Goal: Task Accomplishment & Management: Complete application form

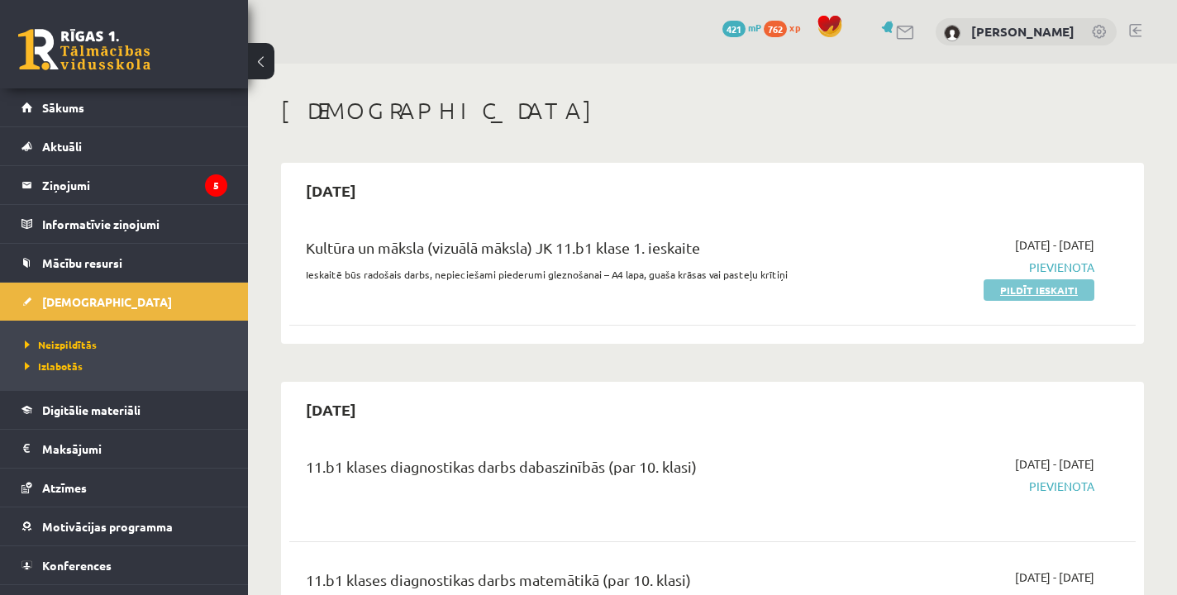
scroll to position [89, 0]
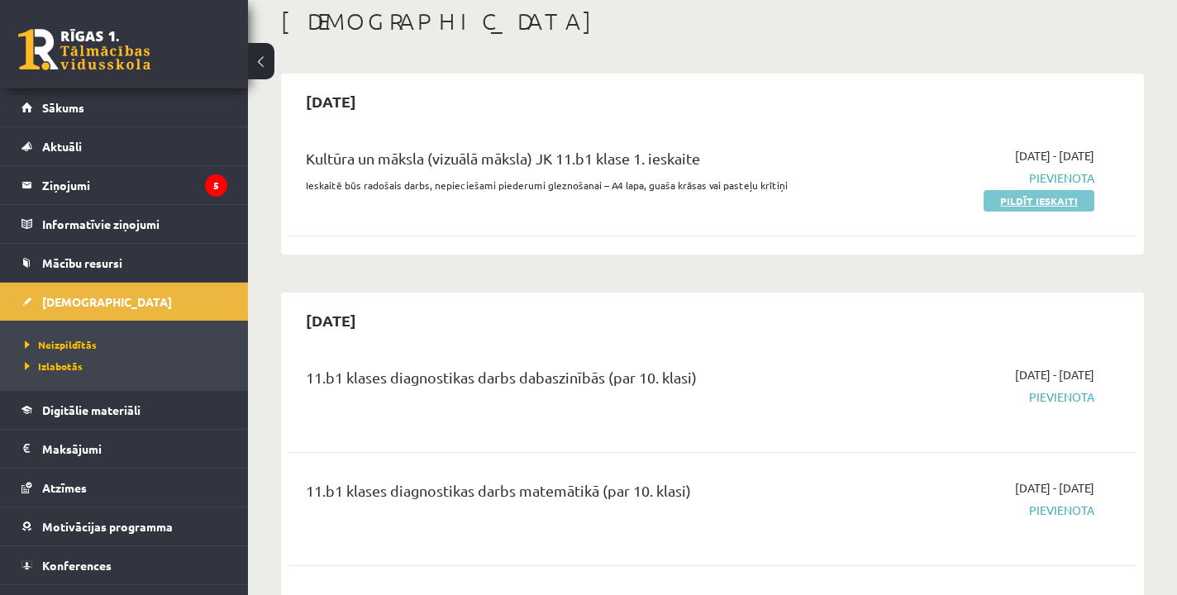
click at [1028, 199] on link "Pildīt ieskaiti" at bounding box center [1038, 200] width 111 height 21
click at [1027, 206] on link "Pildīt ieskaiti" at bounding box center [1038, 200] width 111 height 21
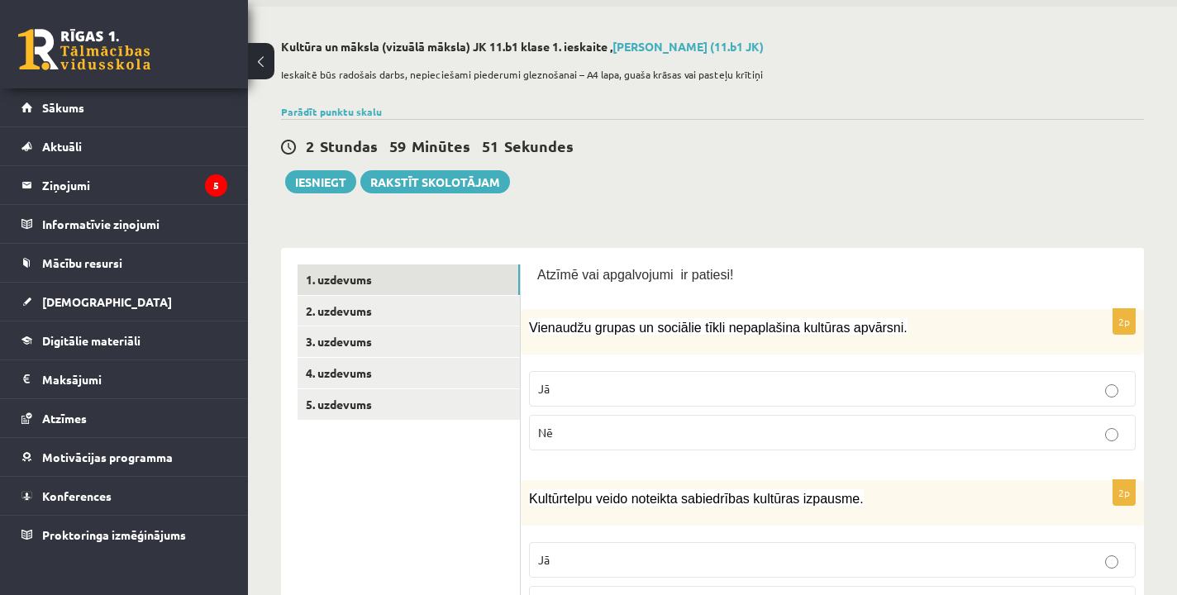
scroll to position [47, 0]
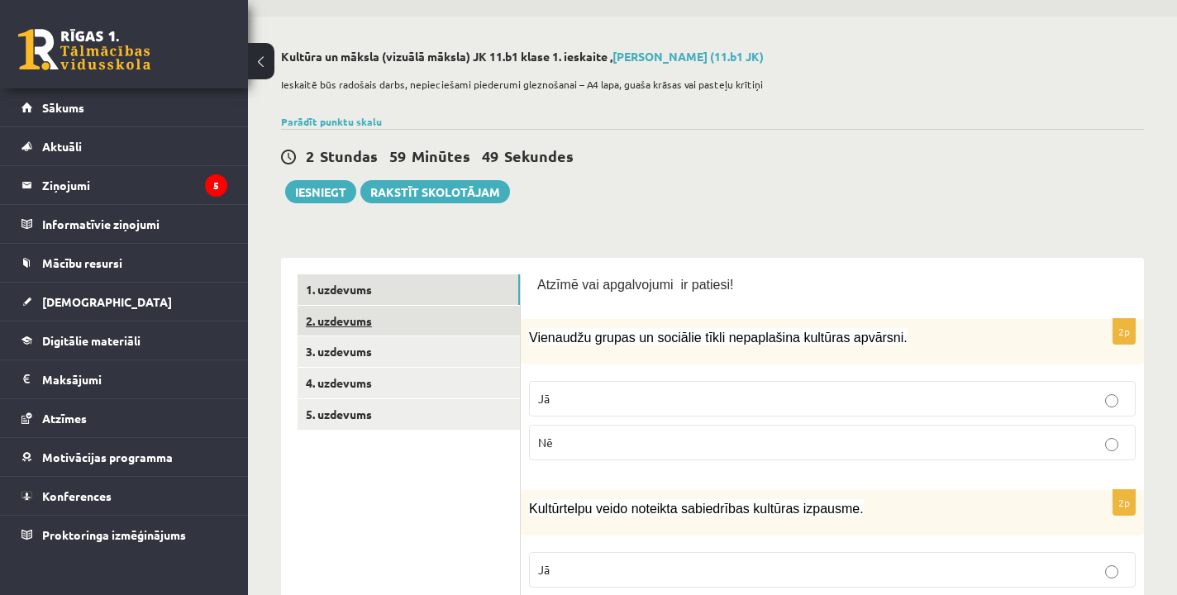
click at [469, 321] on link "2. uzdevums" at bounding box center [409, 321] width 222 height 31
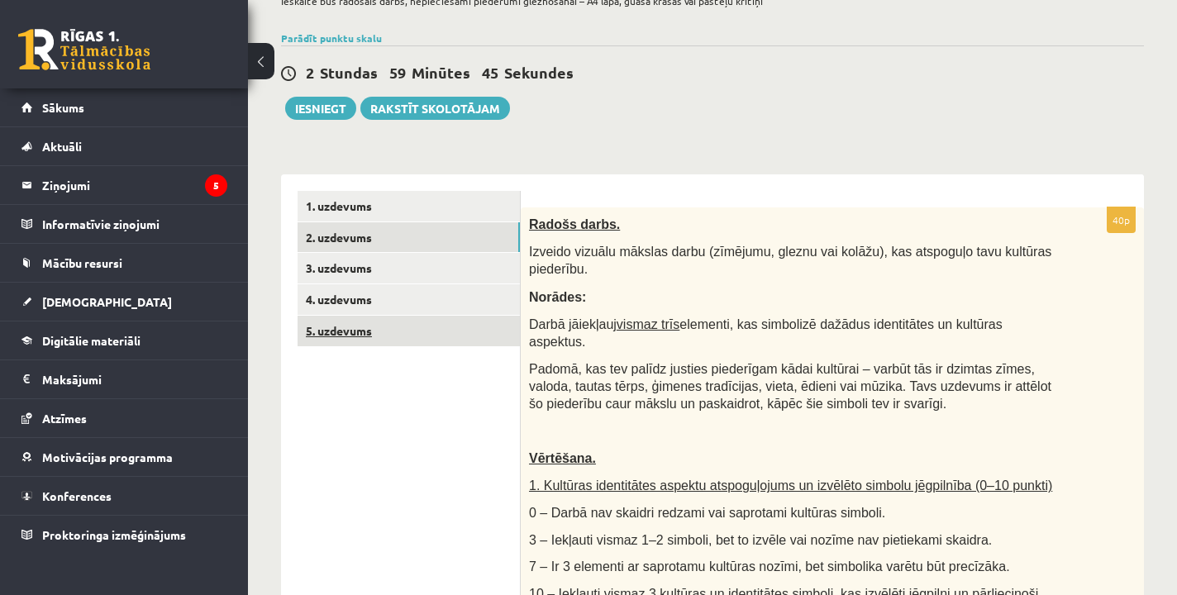
scroll to position [128, 0]
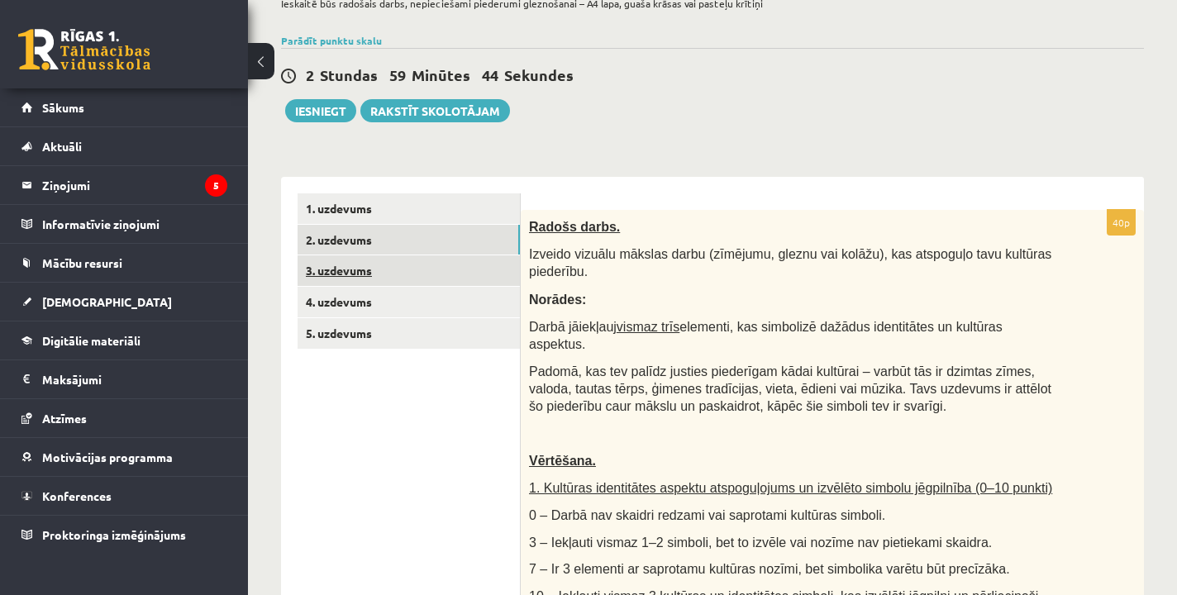
click at [381, 257] on link "3. uzdevums" at bounding box center [409, 270] width 222 height 31
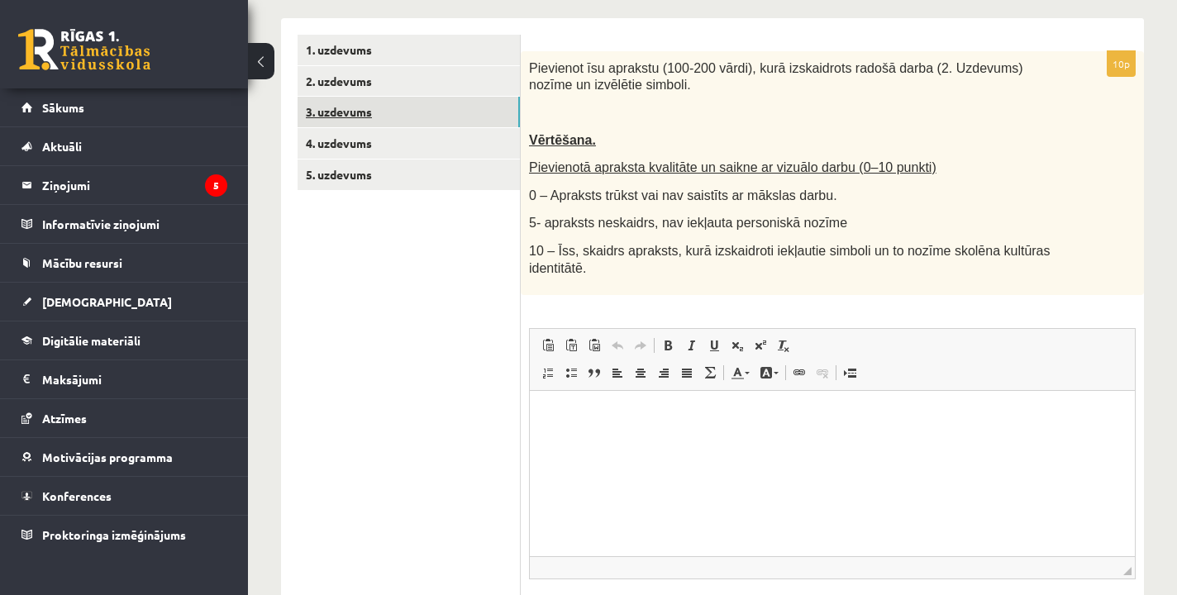
scroll to position [291, 0]
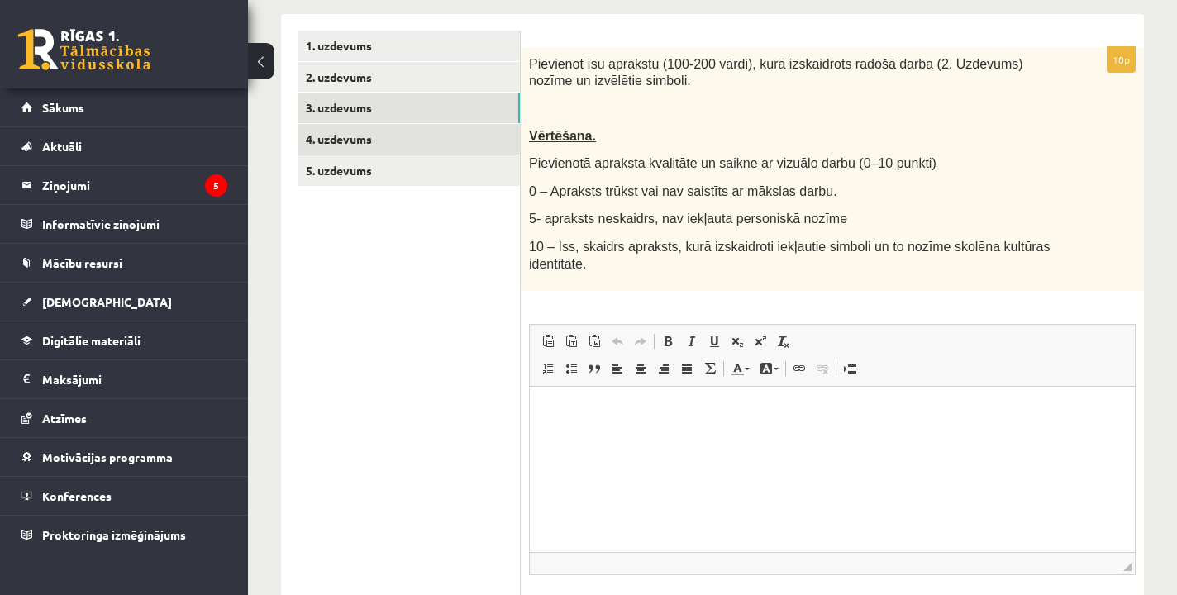
click at [441, 143] on link "4. uzdevums" at bounding box center [409, 139] width 222 height 31
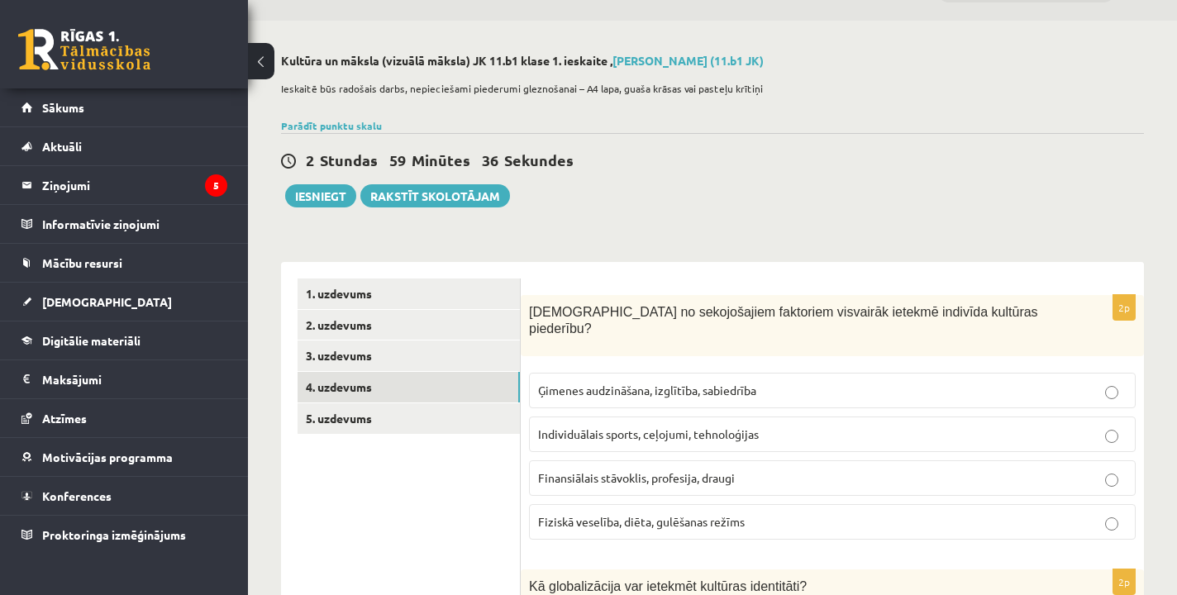
scroll to position [33, 0]
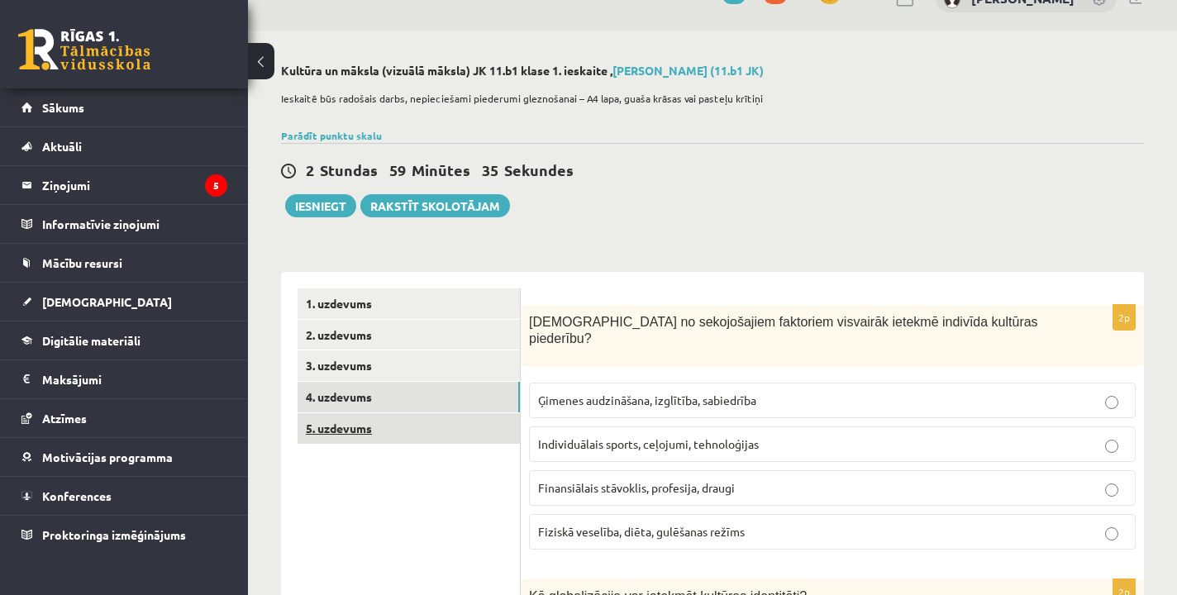
click at [326, 436] on link "5. uzdevums" at bounding box center [409, 428] width 222 height 31
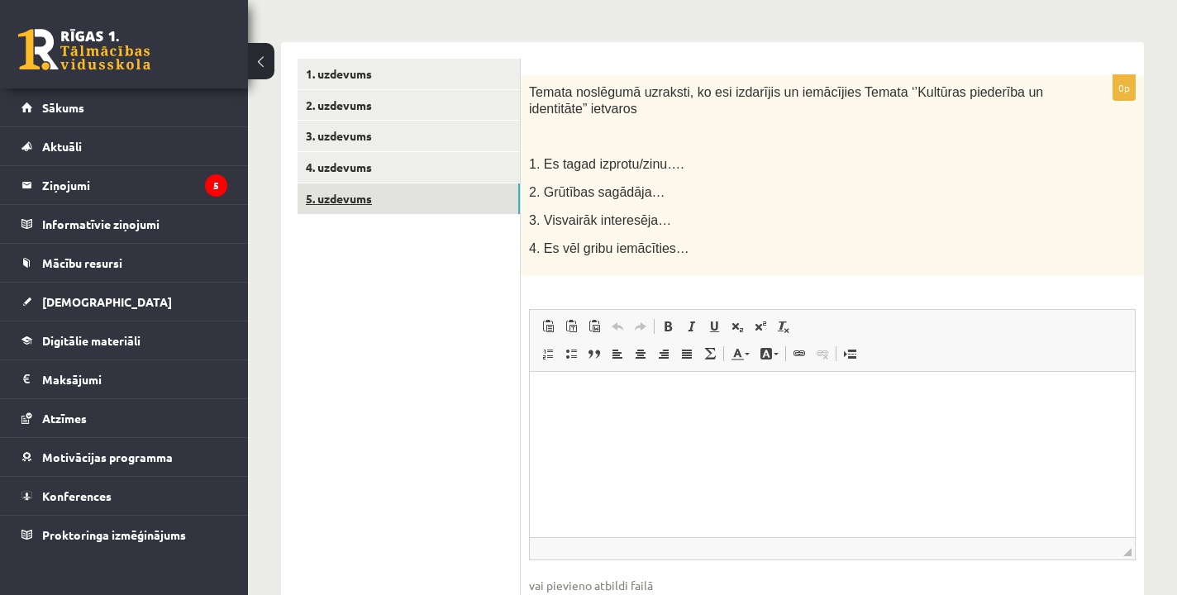
scroll to position [272, 0]
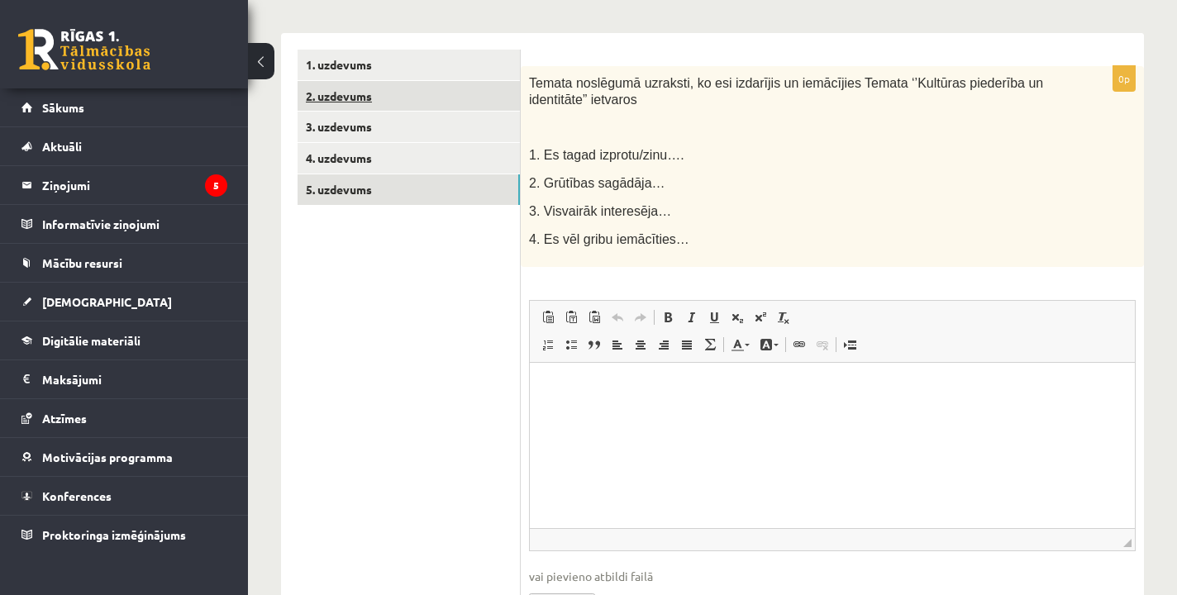
click at [380, 95] on link "2. uzdevums" at bounding box center [409, 96] width 222 height 31
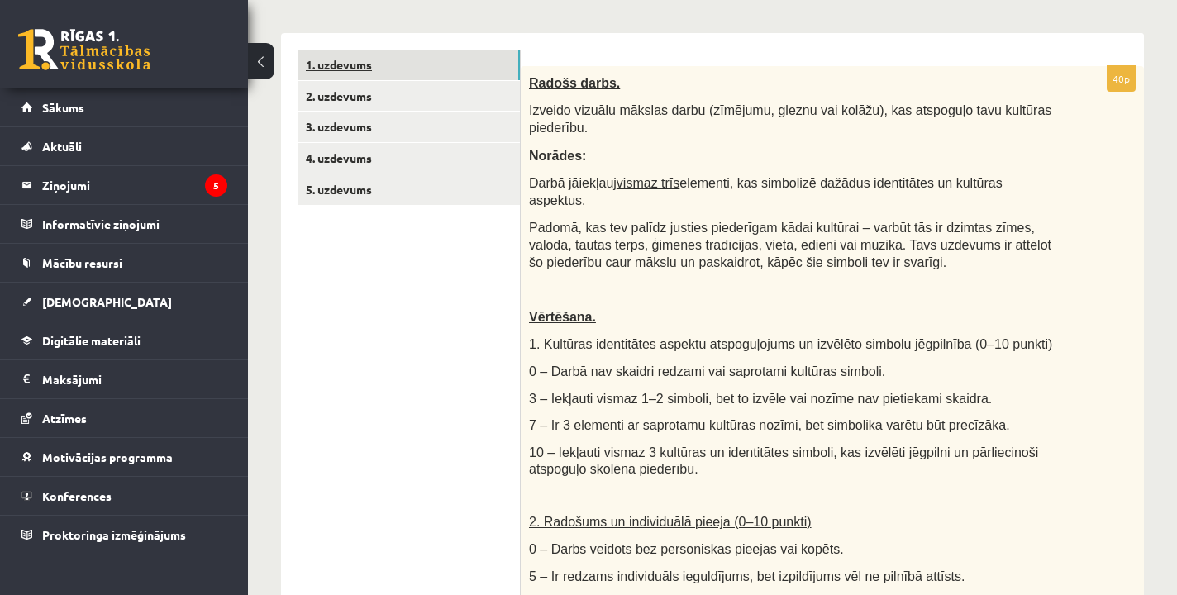
click at [347, 68] on link "1. uzdevums" at bounding box center [409, 65] width 222 height 31
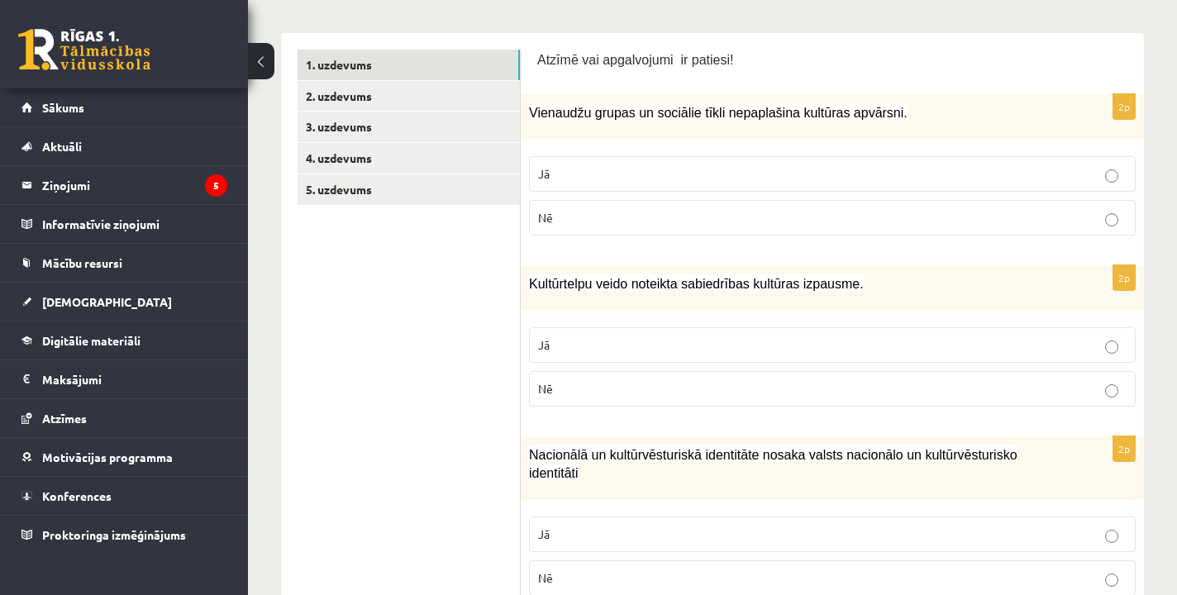
click at [629, 210] on p "Nē" at bounding box center [832, 217] width 588 height 17
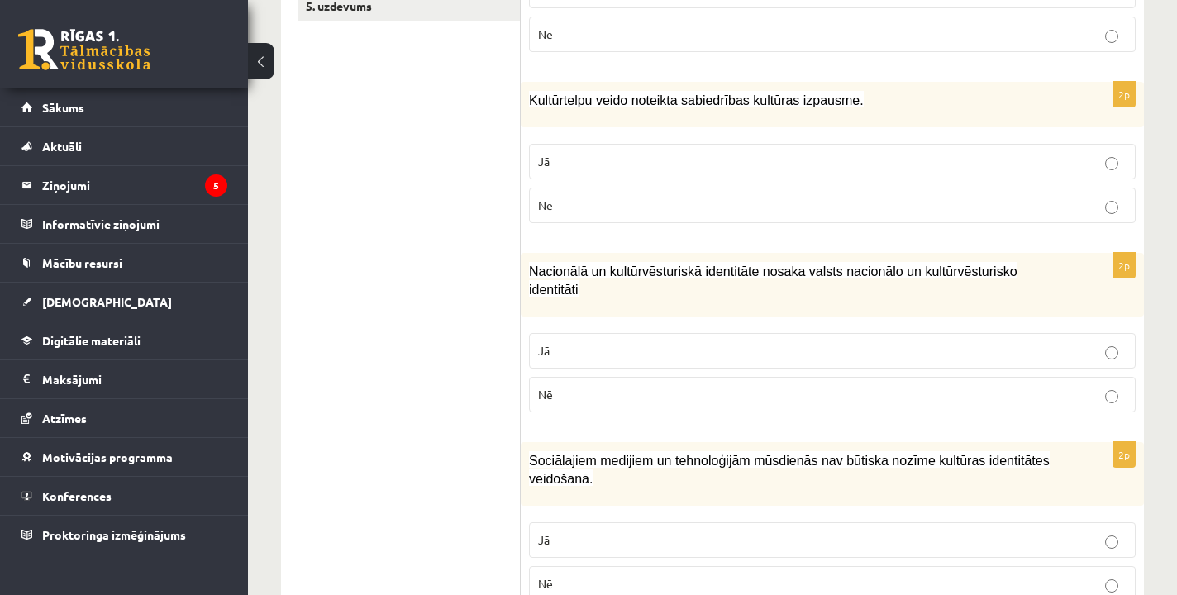
scroll to position [464, 0]
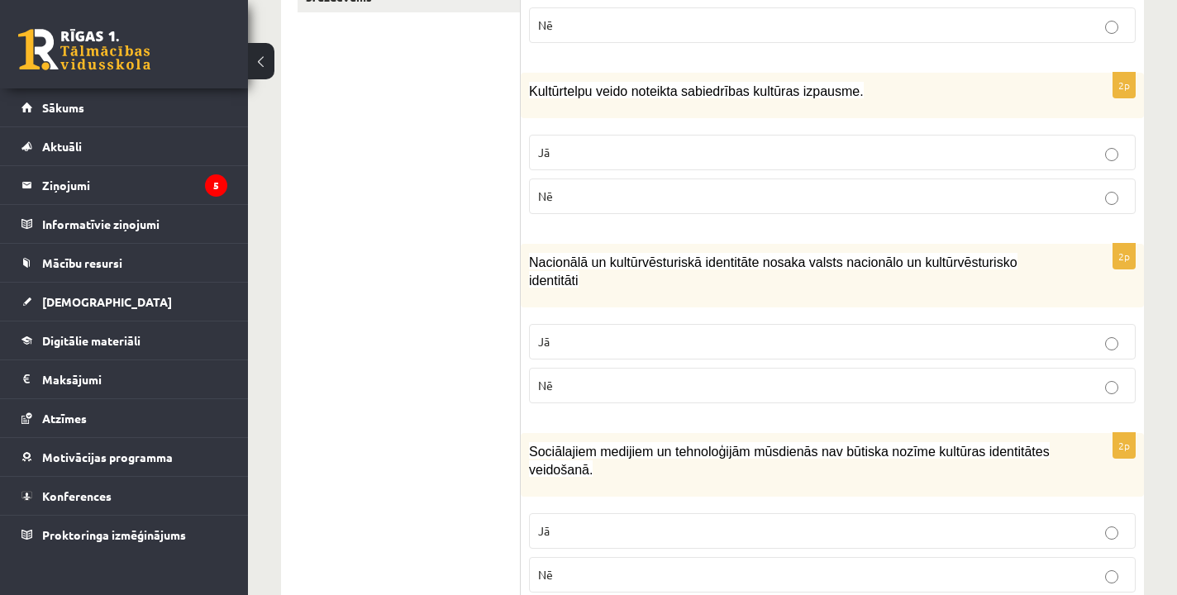
click at [694, 144] on p "Jā" at bounding box center [832, 152] width 588 height 17
click at [655, 333] on p "Jā" at bounding box center [832, 341] width 588 height 17
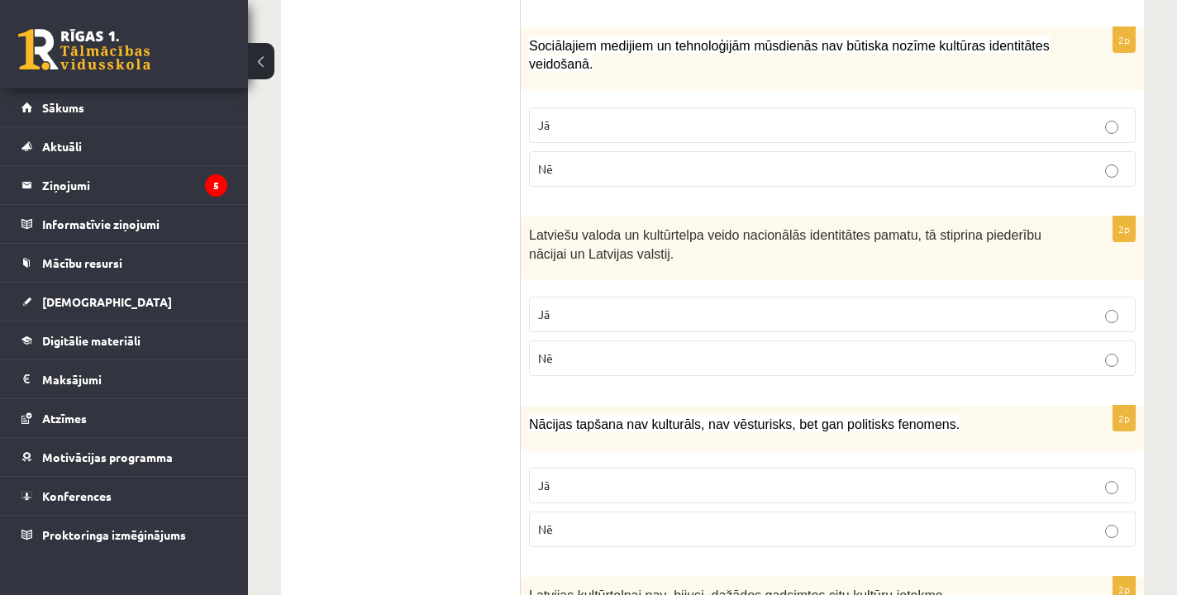
scroll to position [866, 0]
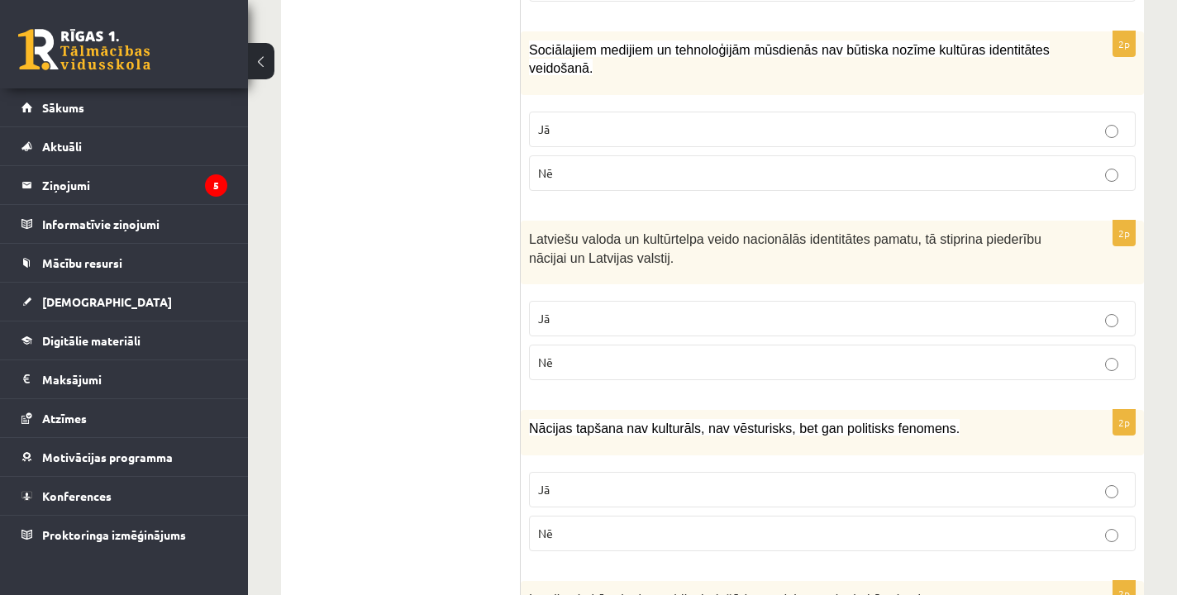
click at [640, 168] on p "Nē" at bounding box center [832, 172] width 588 height 17
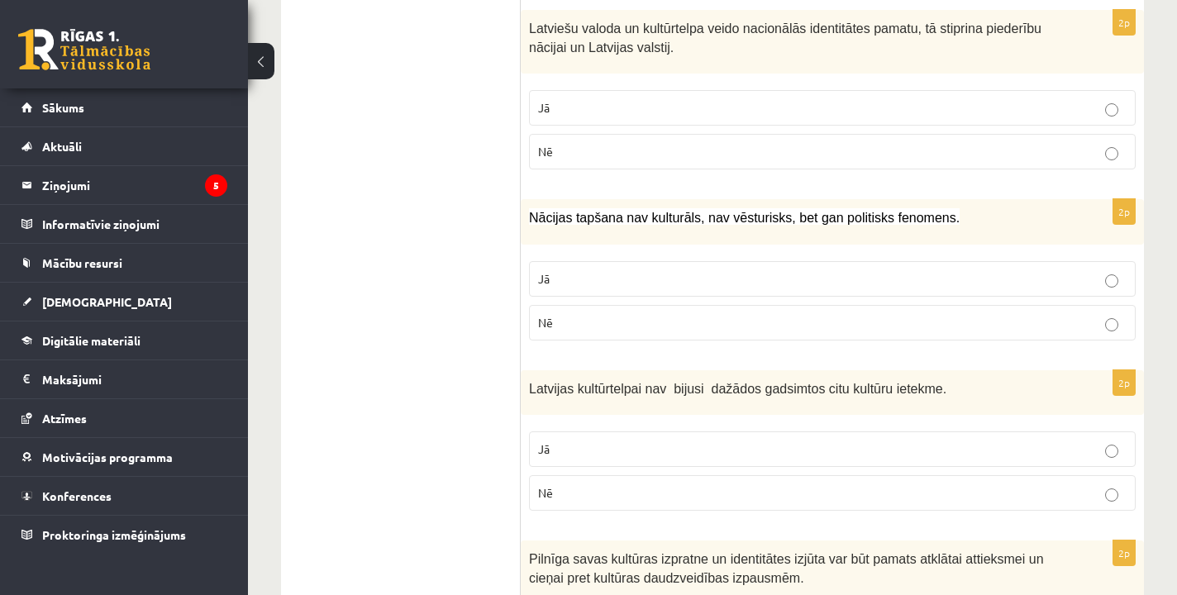
scroll to position [1084, 0]
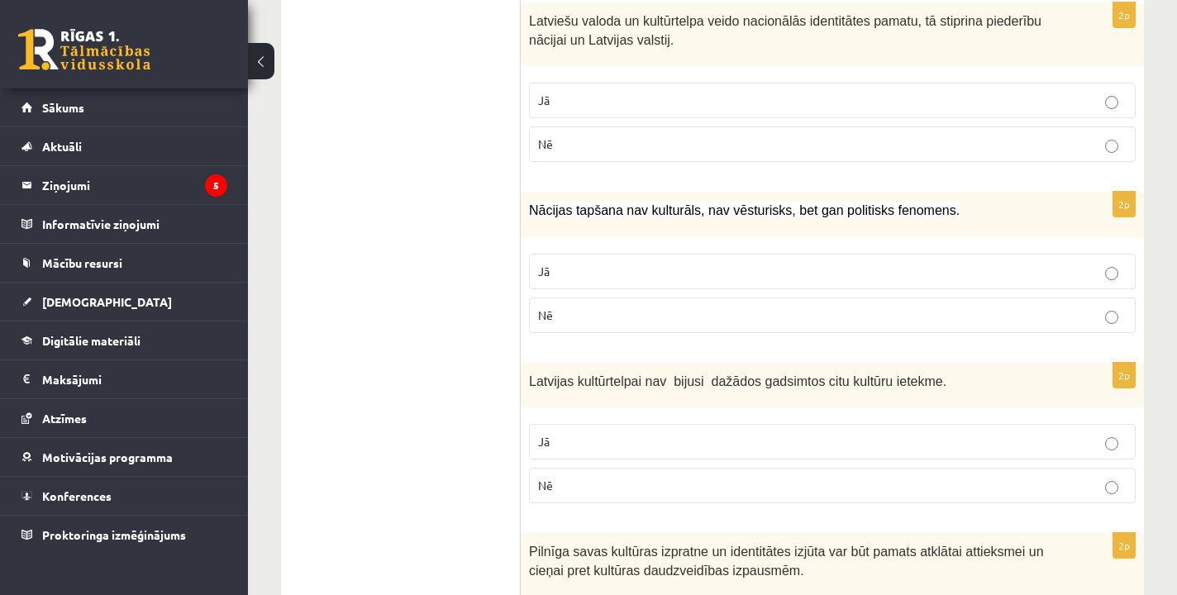
click at [783, 102] on p "Jā" at bounding box center [832, 100] width 588 height 17
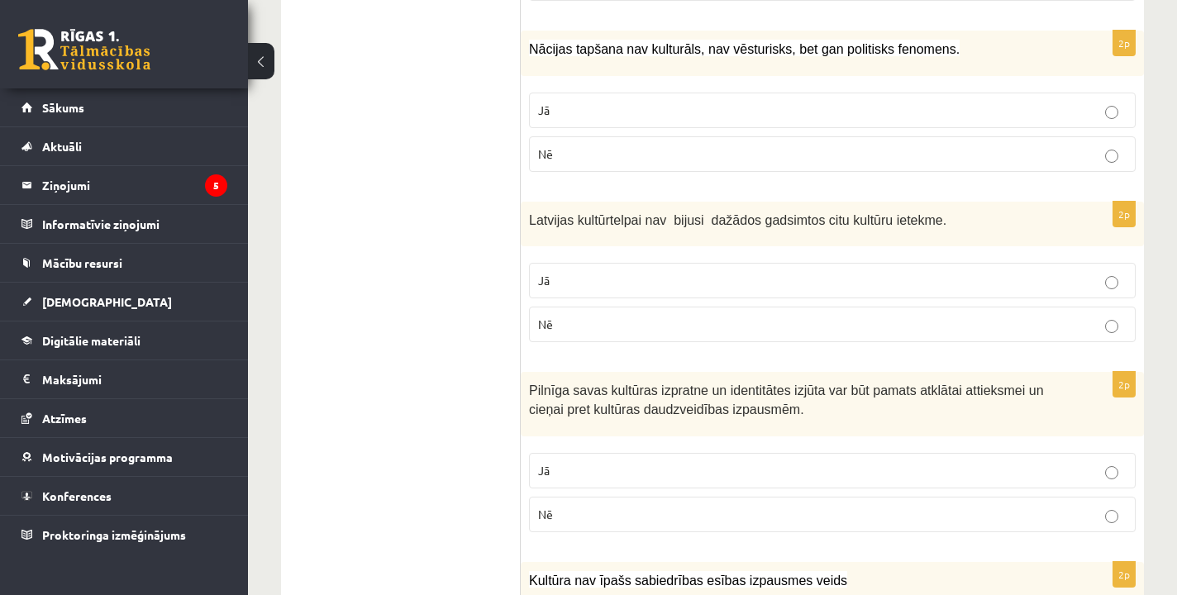
scroll to position [1248, 0]
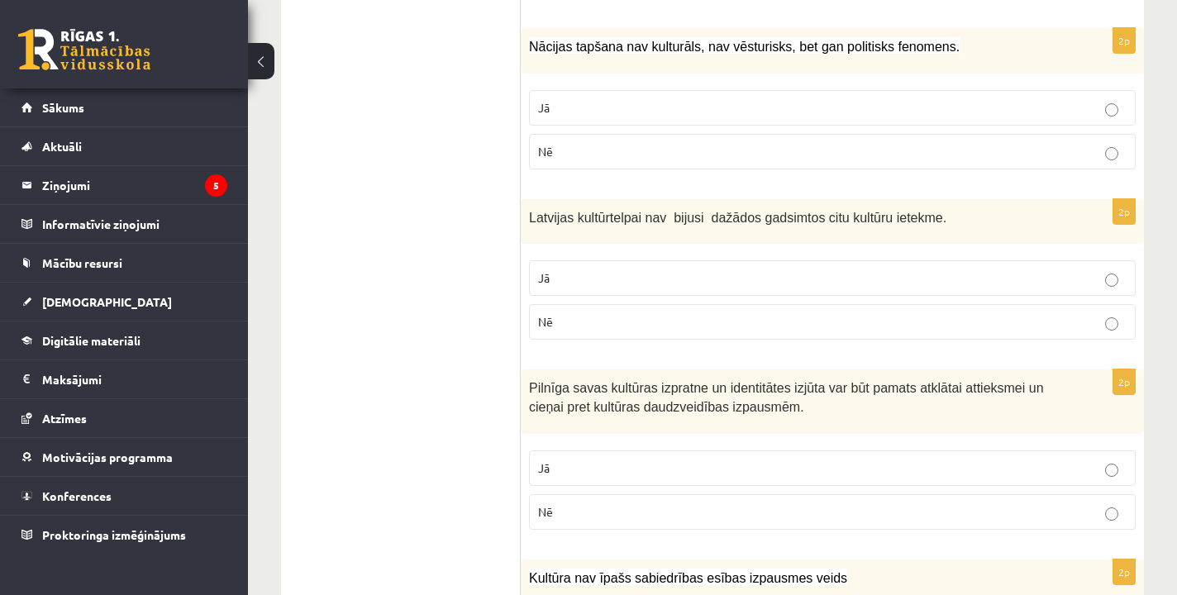
click at [770, 151] on p "Nē" at bounding box center [832, 151] width 588 height 17
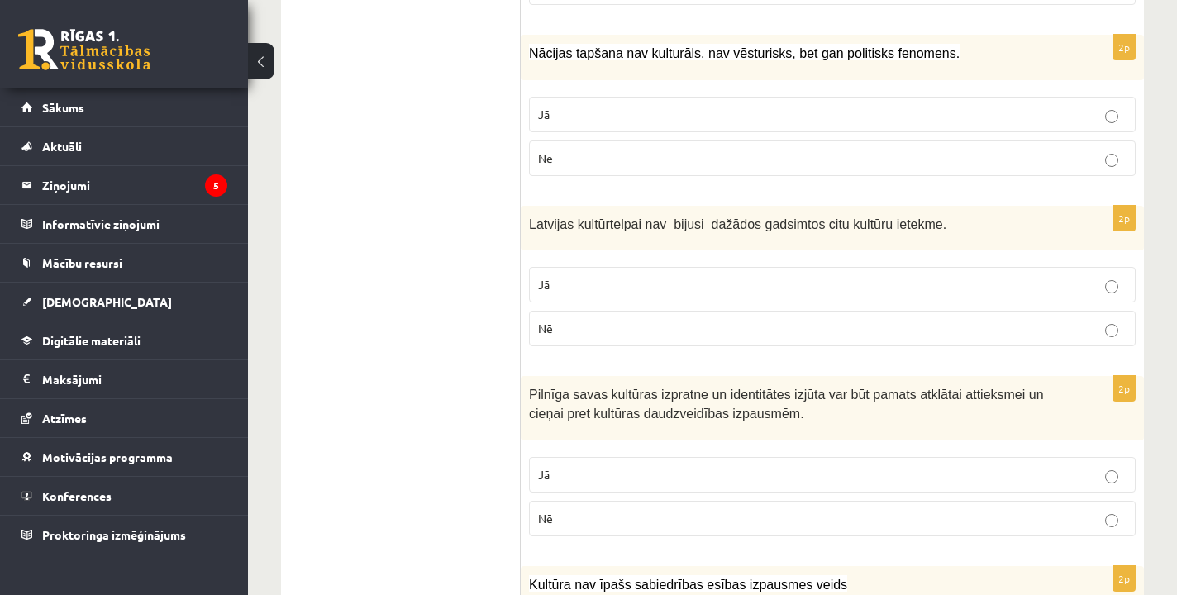
scroll to position [1228, 0]
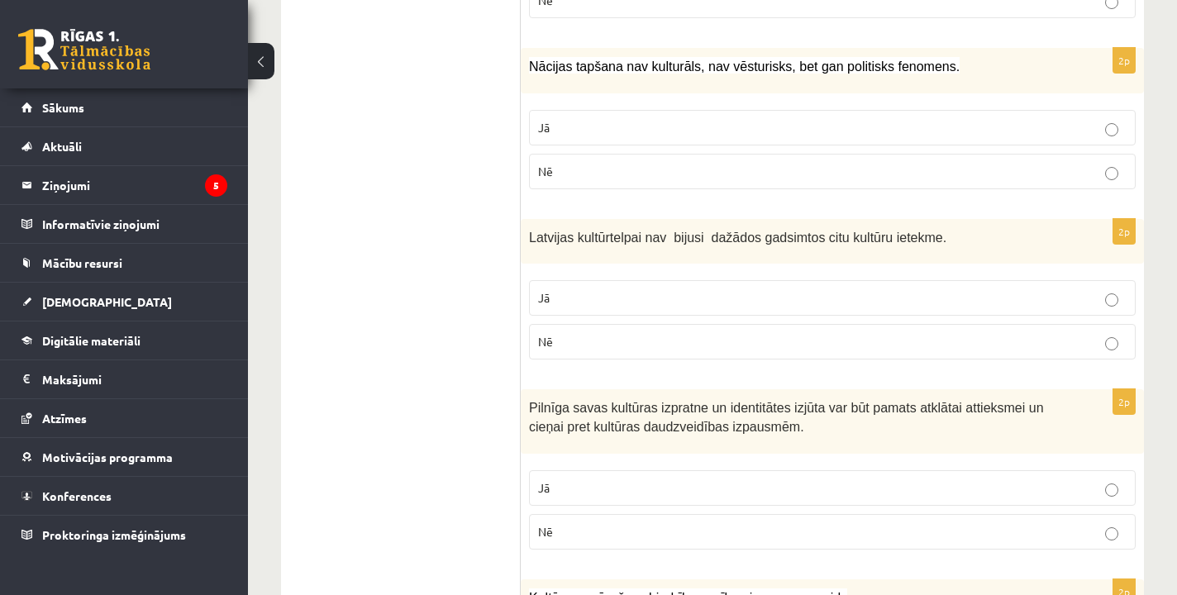
click at [574, 337] on p "Nē" at bounding box center [832, 341] width 588 height 17
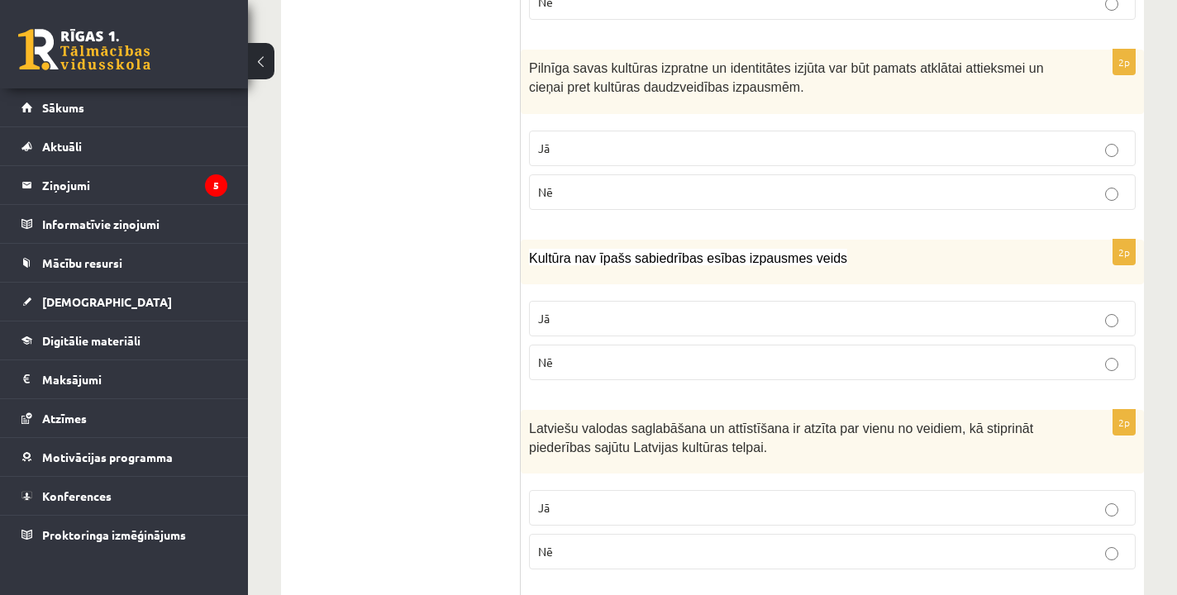
scroll to position [1571, 0]
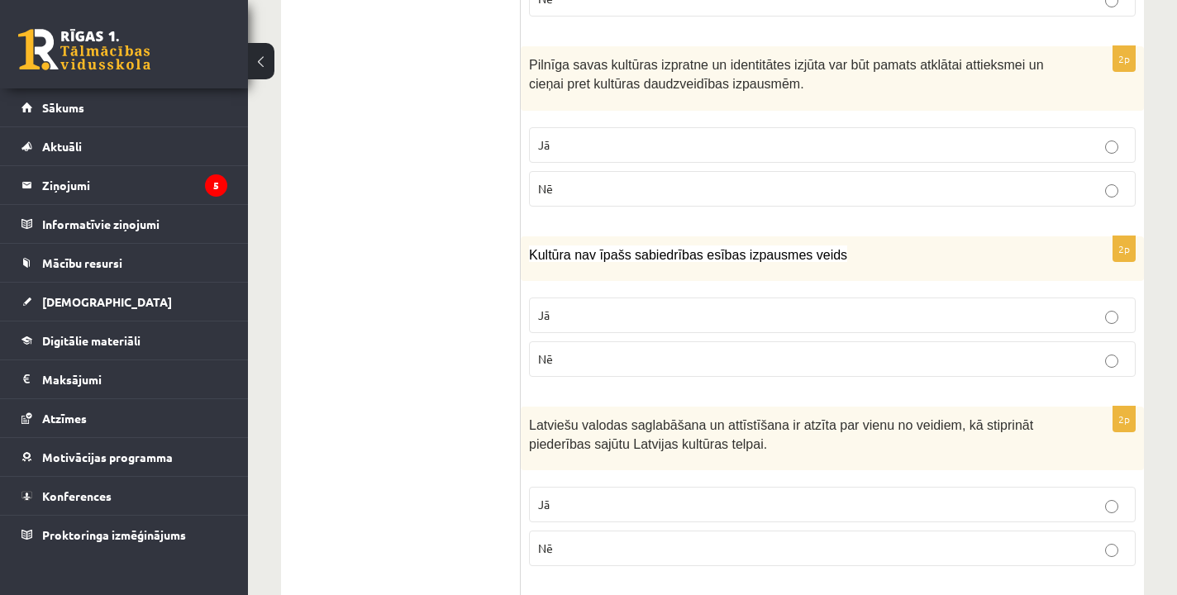
click at [540, 146] on p "Jā" at bounding box center [832, 144] width 588 height 17
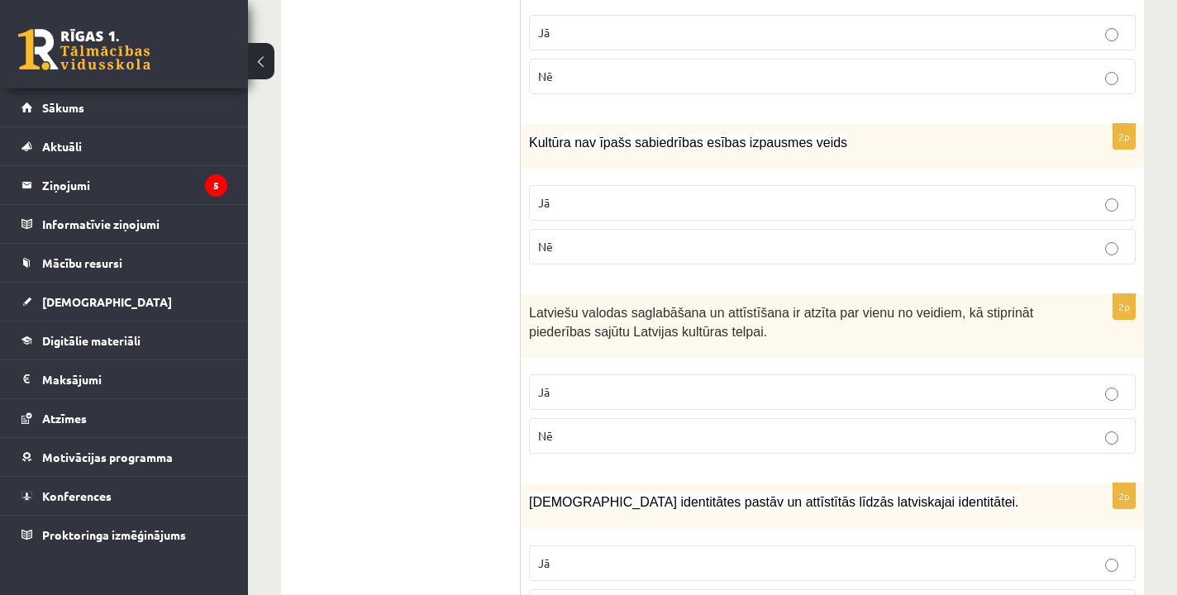
scroll to position [1600, 0]
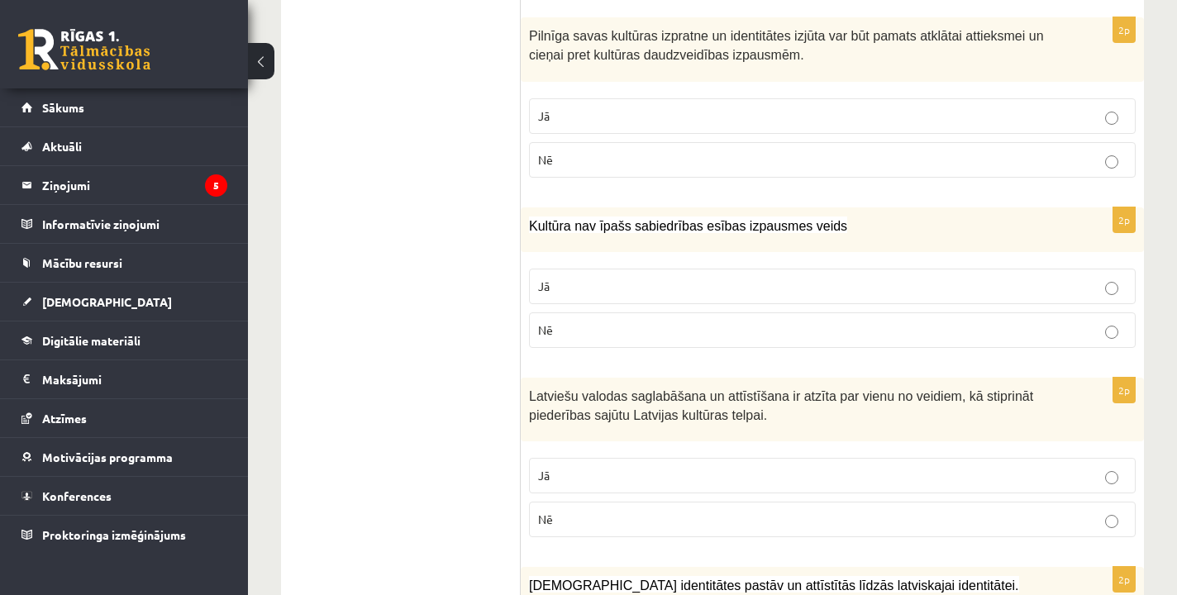
click at [539, 163] on label "Nē" at bounding box center [832, 160] width 607 height 36
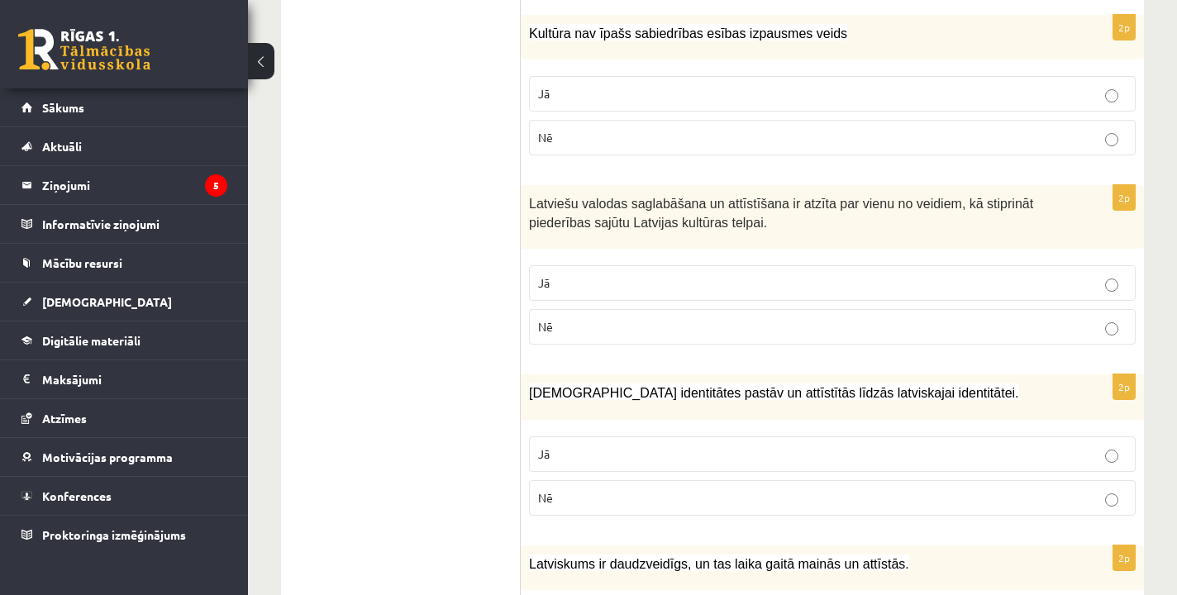
scroll to position [1805, 0]
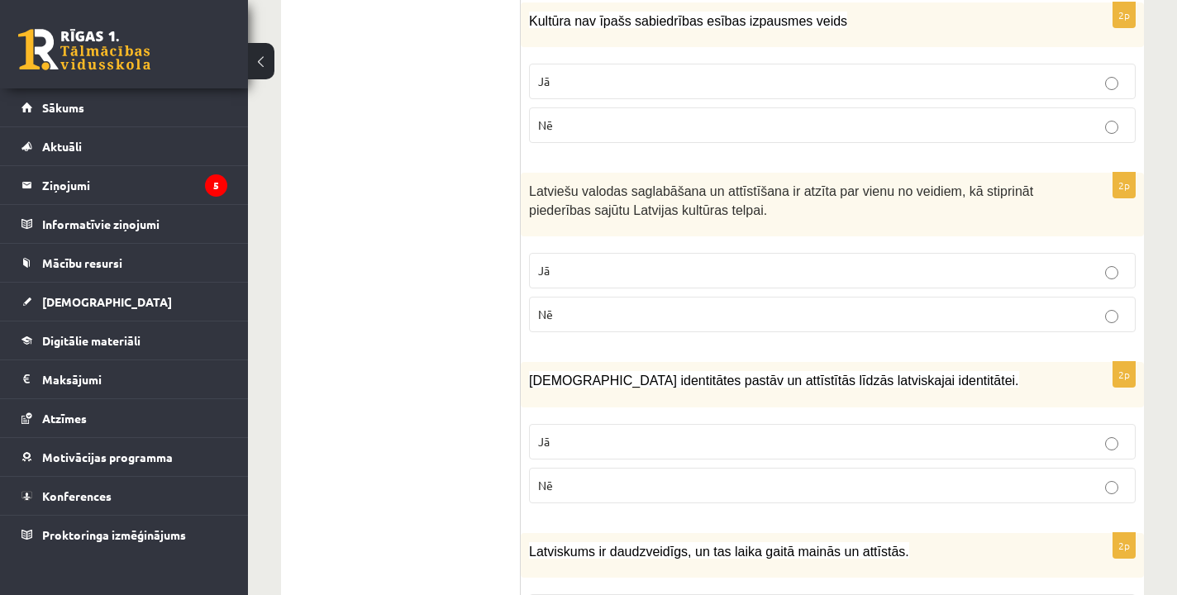
click at [598, 107] on label "Nē" at bounding box center [832, 125] width 607 height 36
click at [617, 273] on label "Jā" at bounding box center [832, 271] width 607 height 36
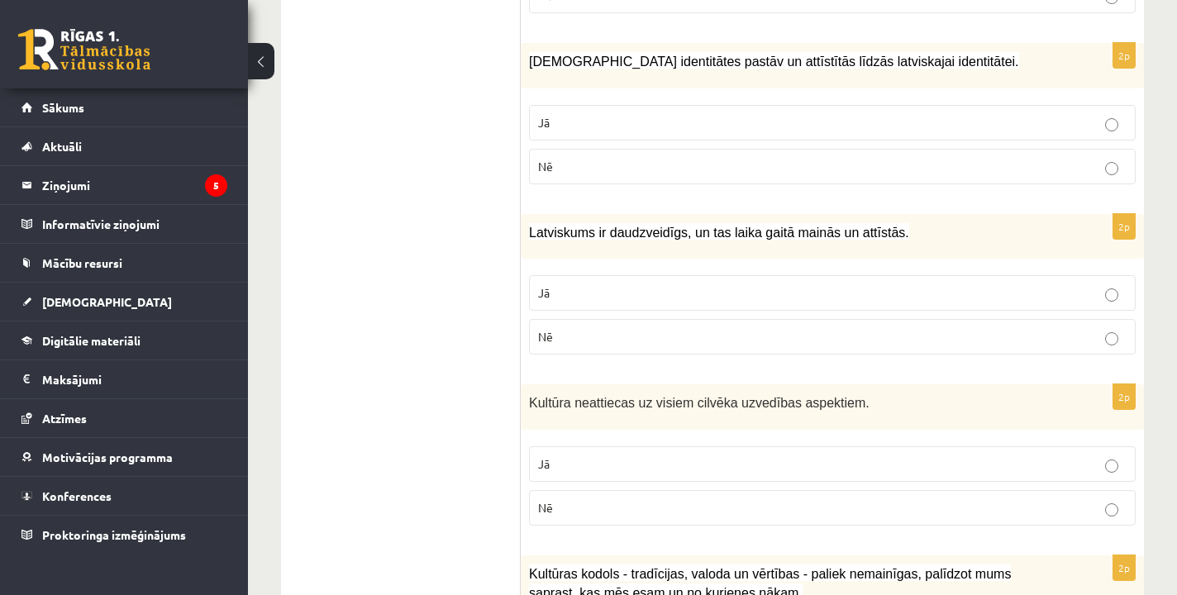
scroll to position [2131, 0]
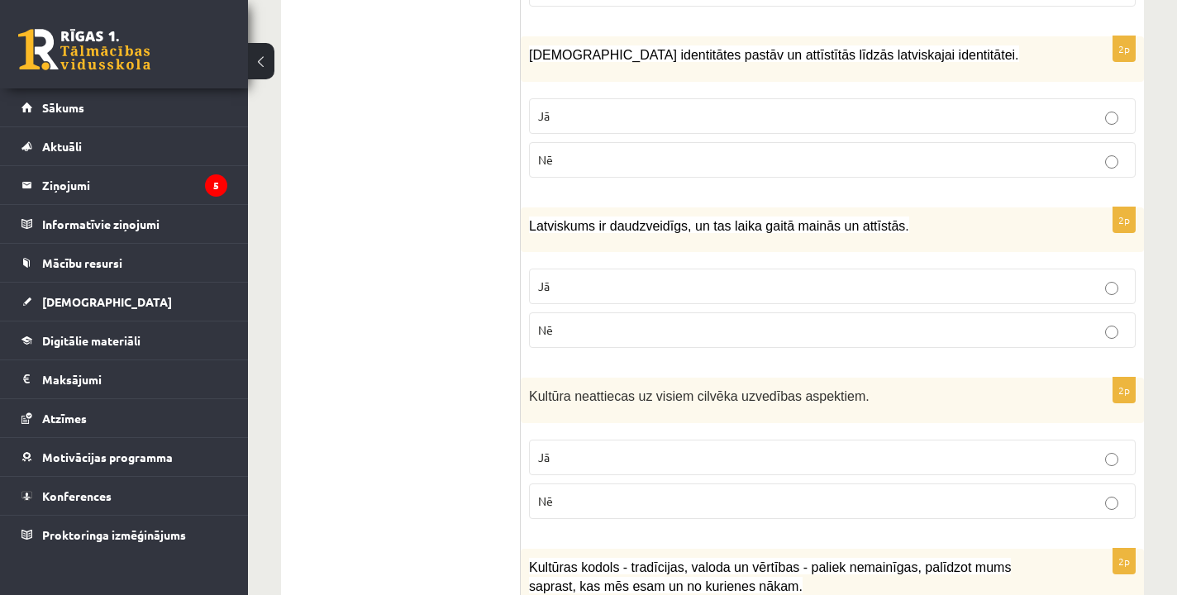
click at [725, 120] on label "Jā" at bounding box center [832, 116] width 607 height 36
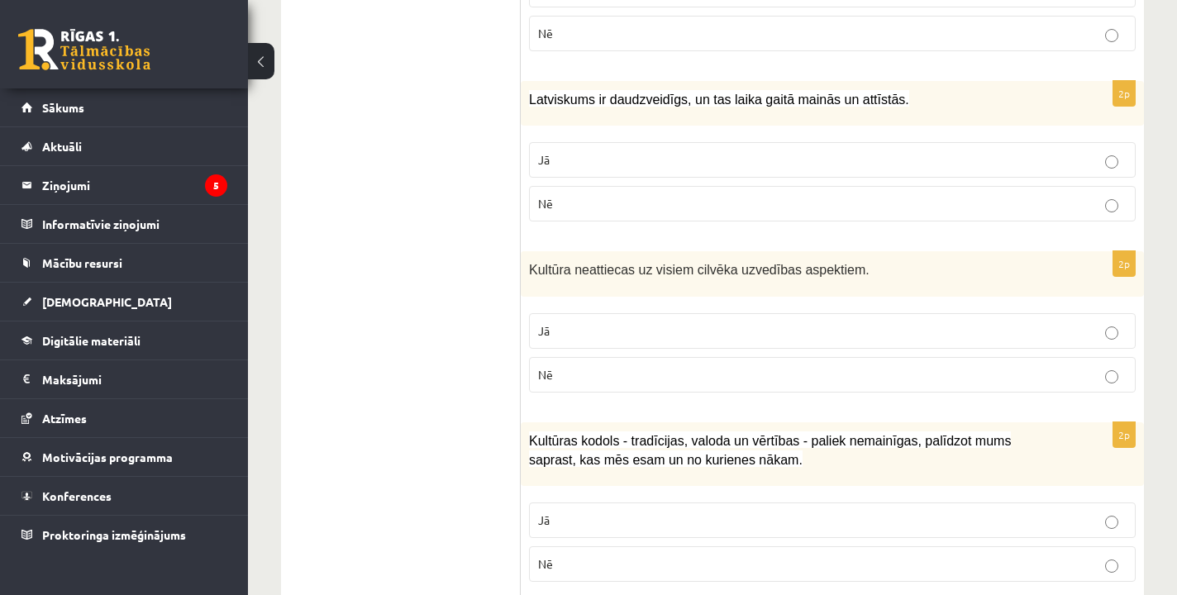
scroll to position [2264, 0]
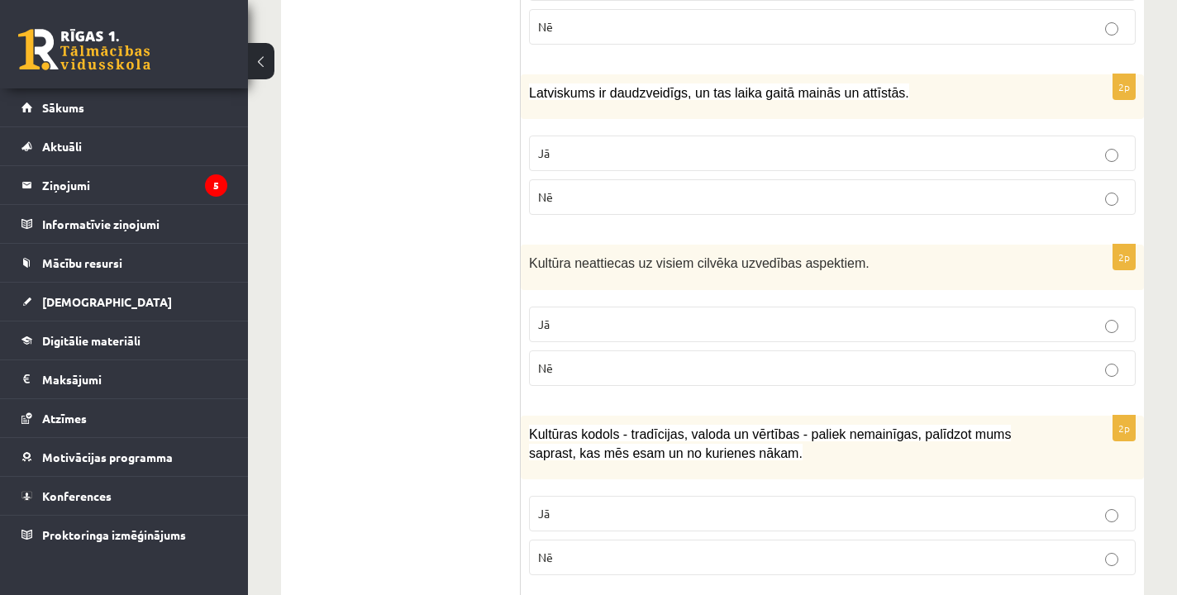
click at [740, 145] on p "Jā" at bounding box center [832, 153] width 588 height 17
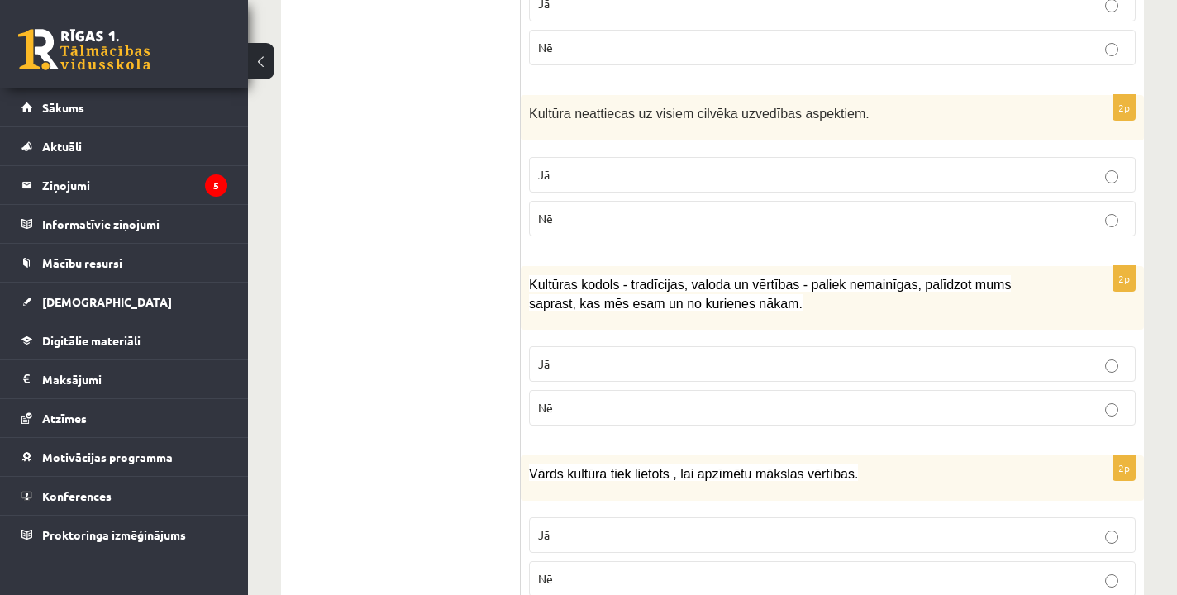
scroll to position [2469, 0]
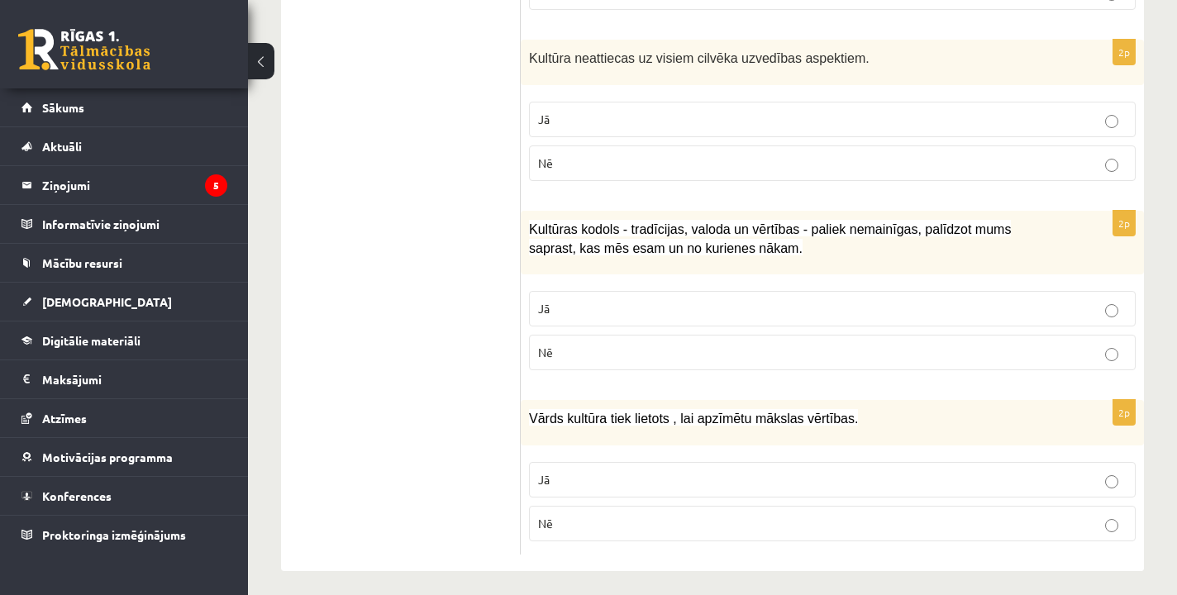
click at [756, 111] on p "Jā" at bounding box center [832, 119] width 588 height 17
click at [655, 292] on label "Jā" at bounding box center [832, 310] width 607 height 36
click at [559, 516] on p "Nē" at bounding box center [832, 524] width 588 height 17
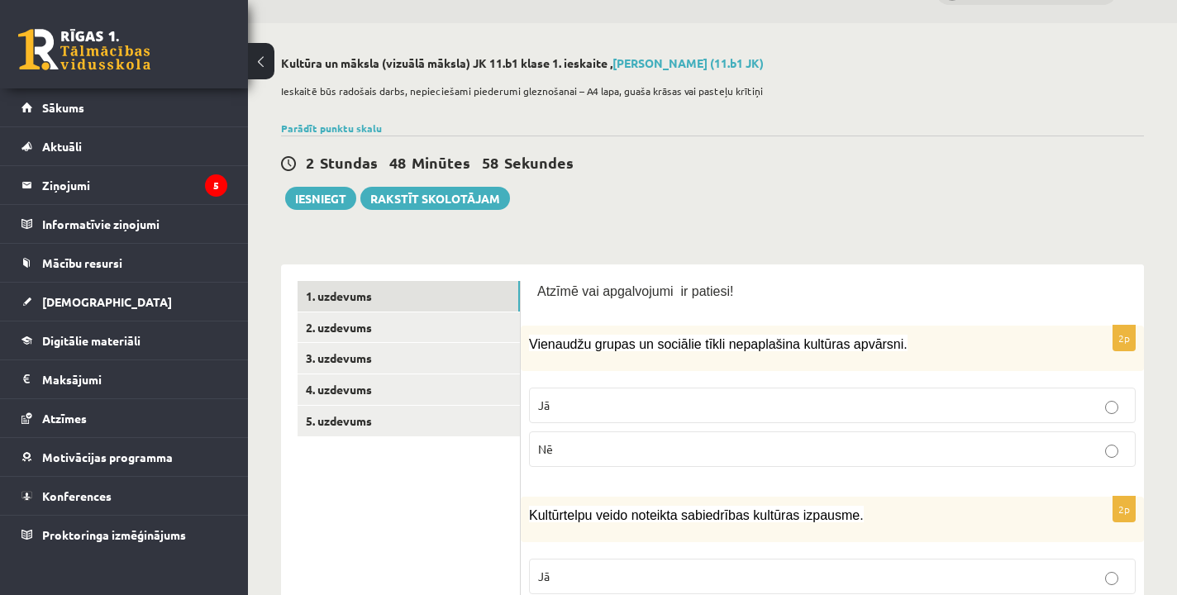
scroll to position [-3, 0]
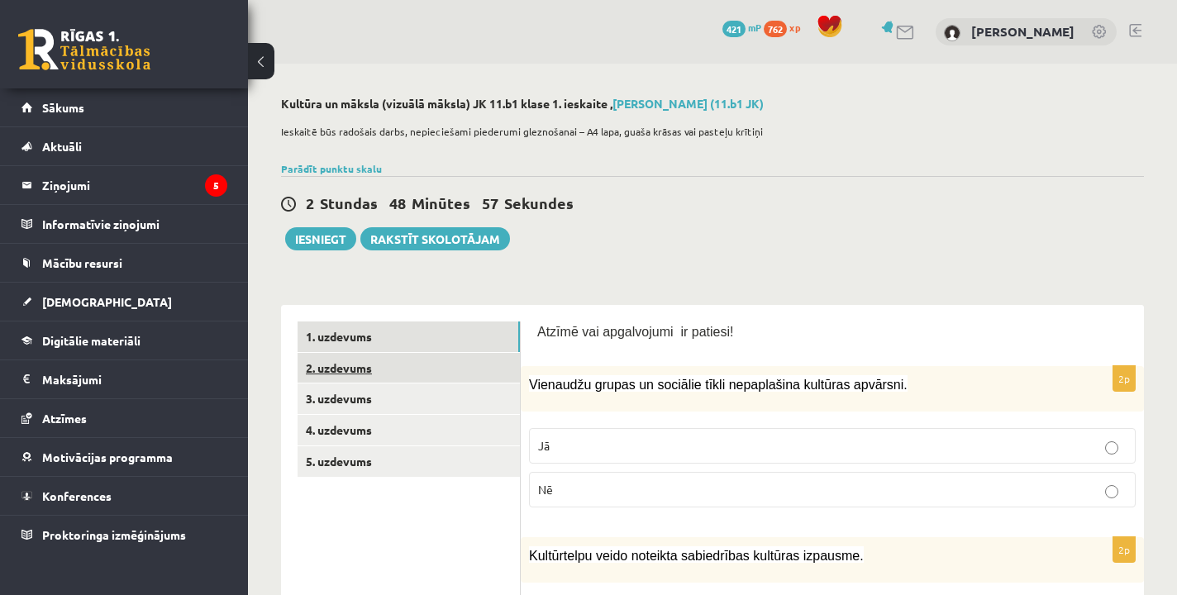
click at [409, 383] on link "2. uzdevums" at bounding box center [409, 368] width 222 height 31
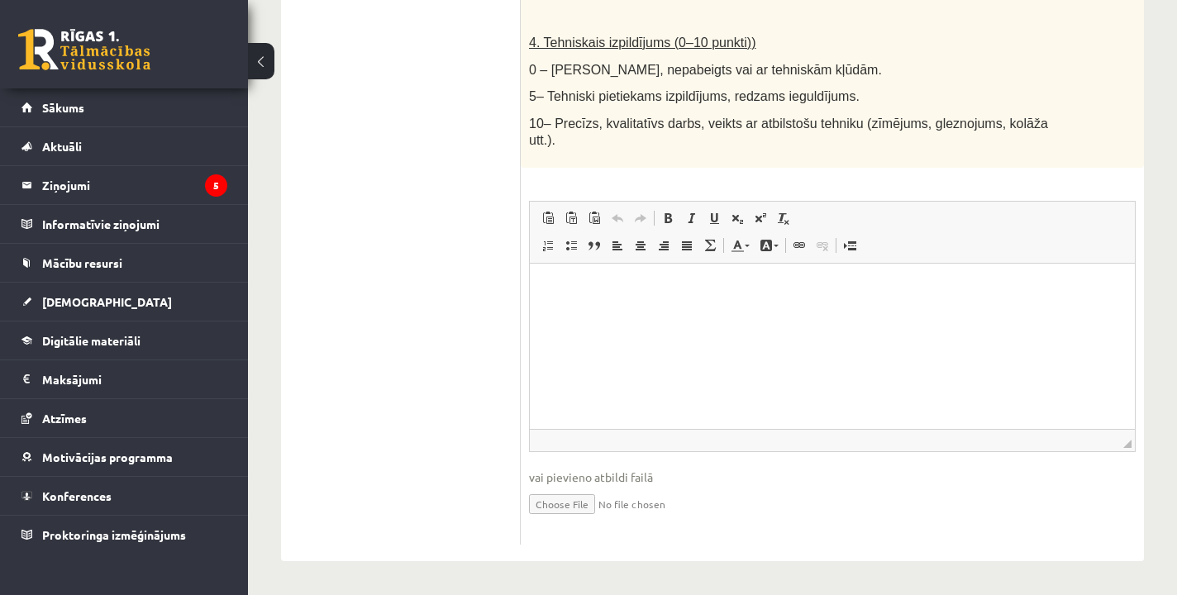
scroll to position [1036, 0]
click at [667, 313] on html at bounding box center [832, 289] width 605 height 50
click at [584, 481] on span "vai pievieno atbildi failā" at bounding box center [832, 477] width 607 height 17
click at [577, 511] on input "file" at bounding box center [832, 504] width 607 height 34
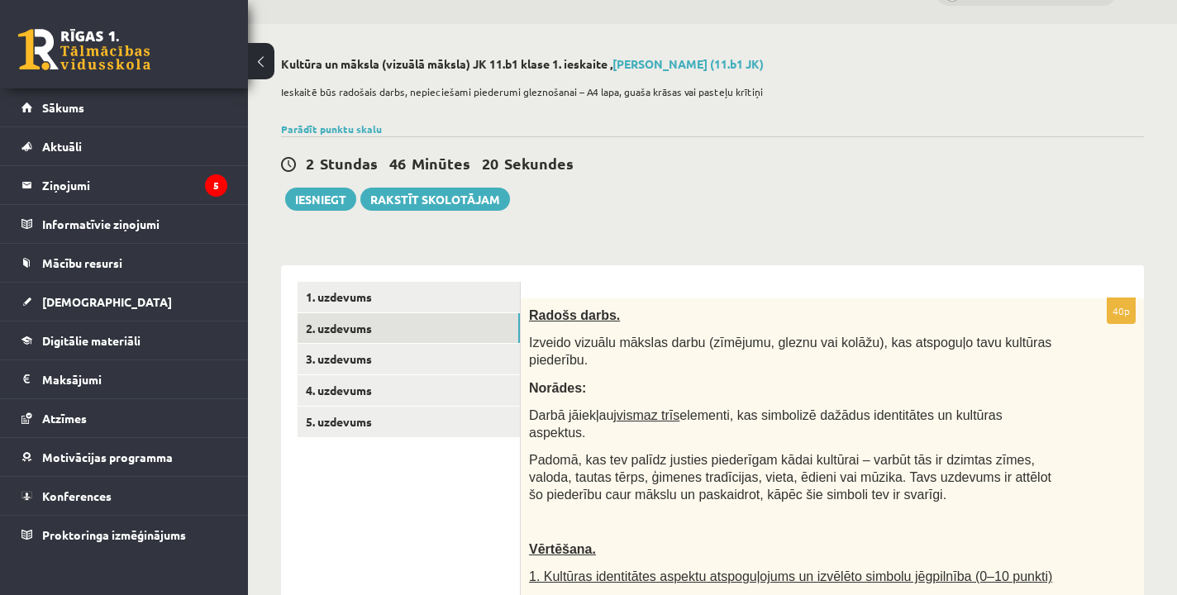
scroll to position [36, 0]
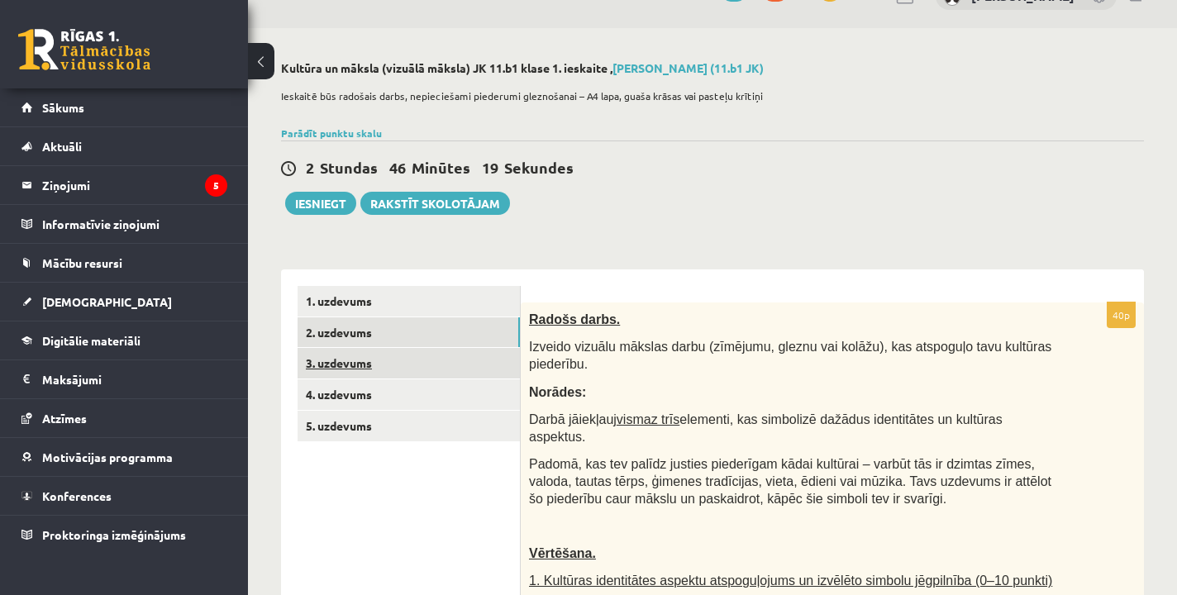
click at [409, 364] on link "3. uzdevums" at bounding box center [409, 363] width 222 height 31
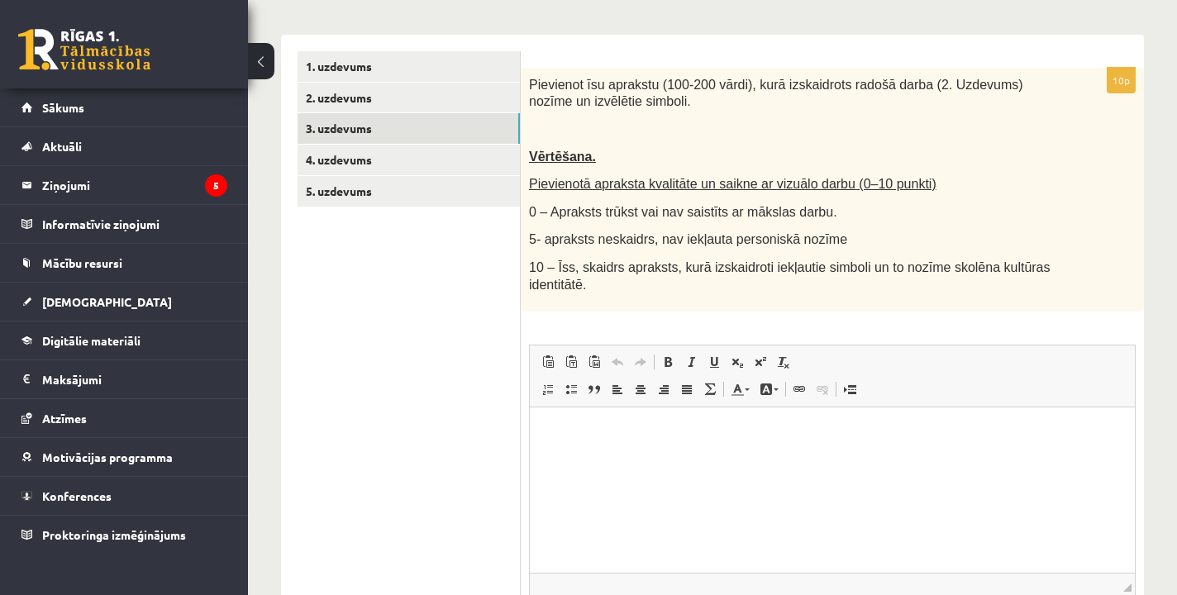
scroll to position [259, 0]
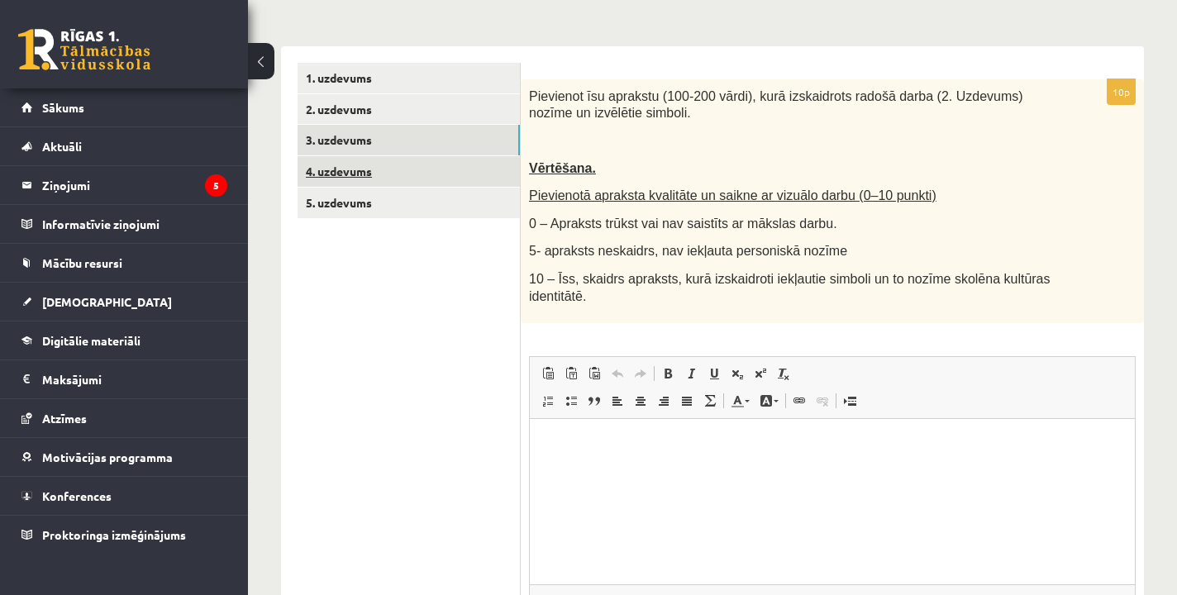
click at [370, 172] on link "4. uzdevums" at bounding box center [409, 171] width 222 height 31
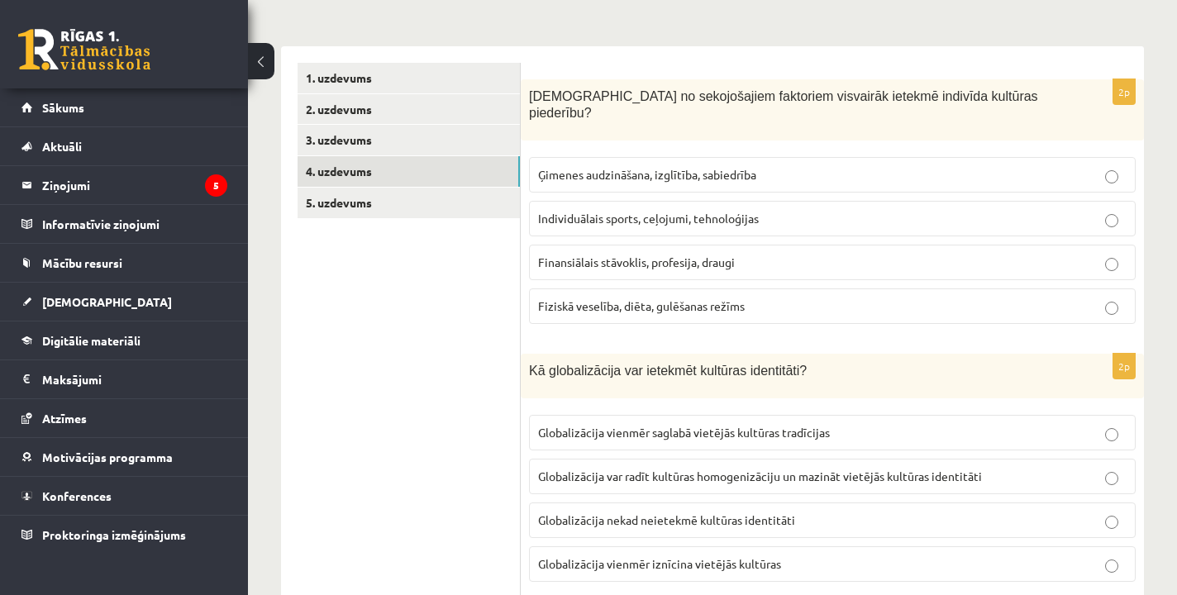
click at [593, 167] on span "Ģimenes audzināšana, izglītība, sabiedrība" at bounding box center [647, 174] width 218 height 15
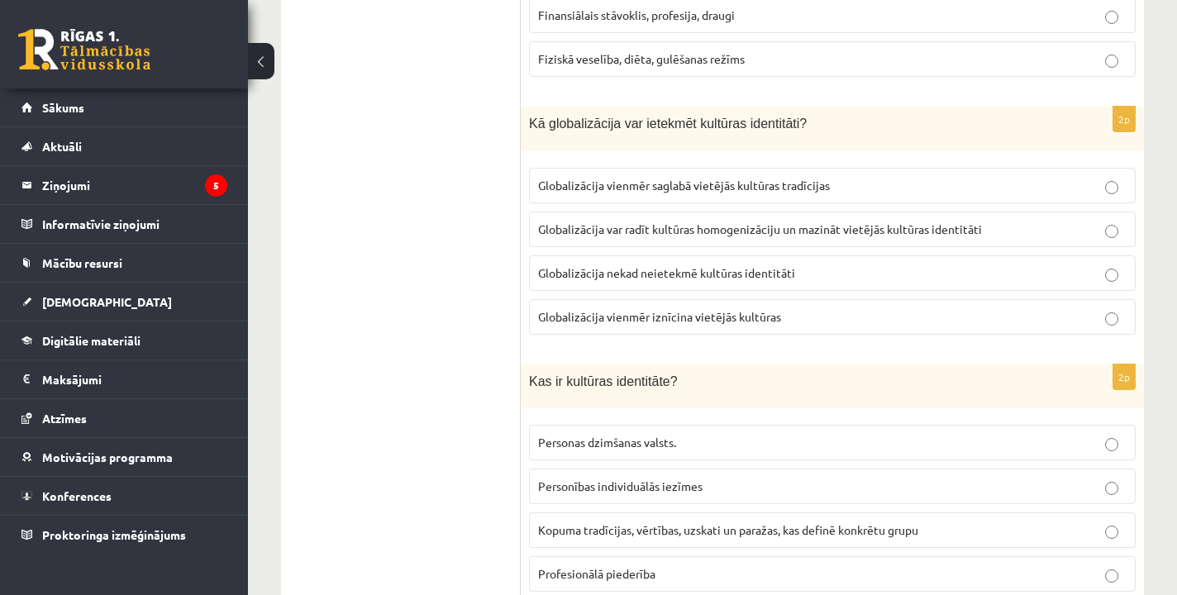
scroll to position [520, 0]
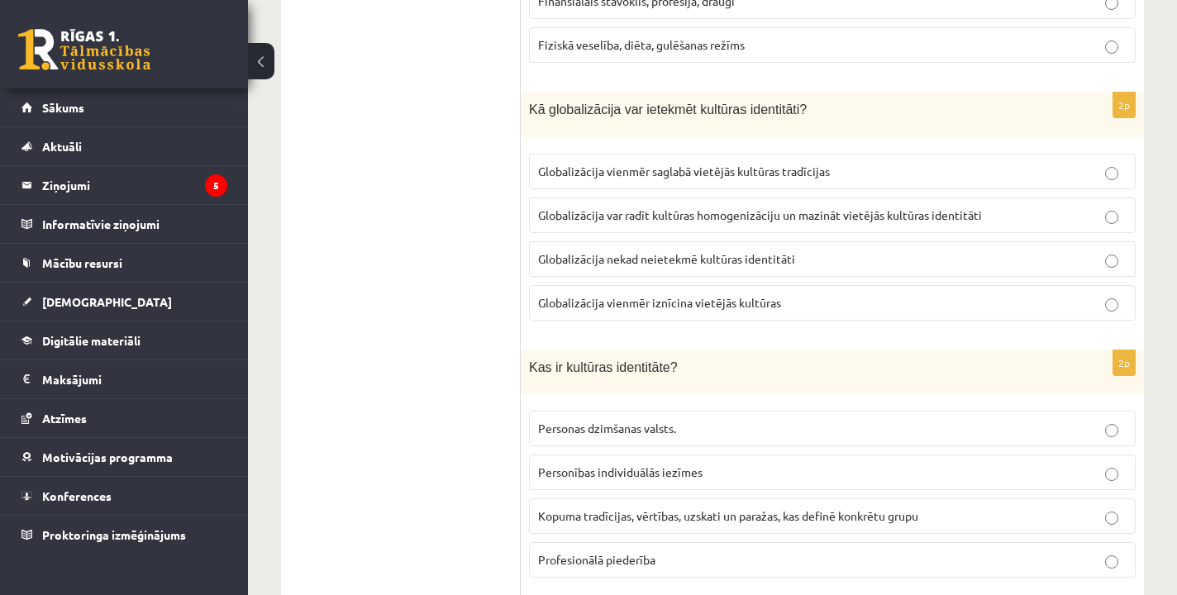
click at [583, 207] on span "Globalizācija var radīt kultūras homogenizāciju un mazināt vietējās kultūras id…" at bounding box center [760, 214] width 444 height 15
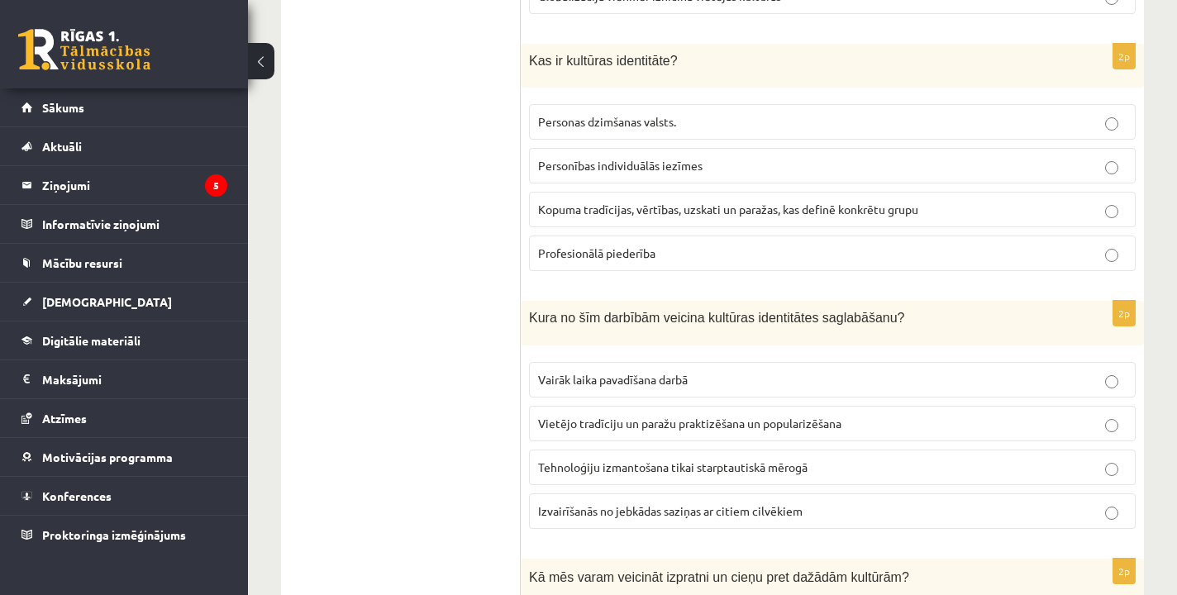
scroll to position [818, 0]
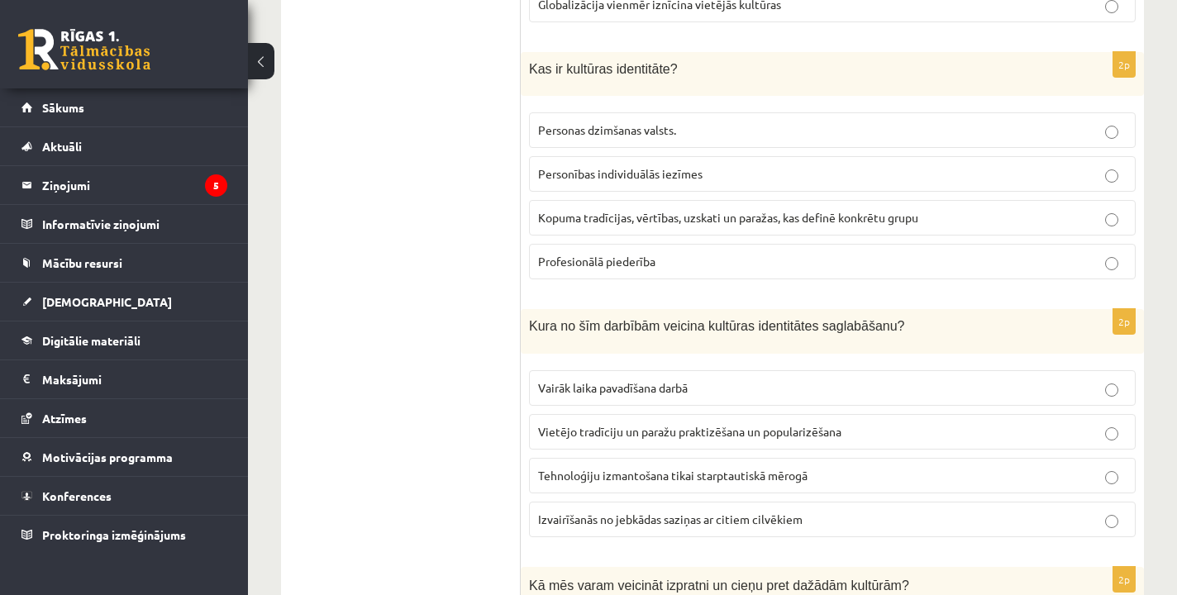
click at [618, 210] on span "Kopuma tradīcijas, vērtības, uzskati un paražas, kas definē konkrētu grupu" at bounding box center [728, 217] width 380 height 15
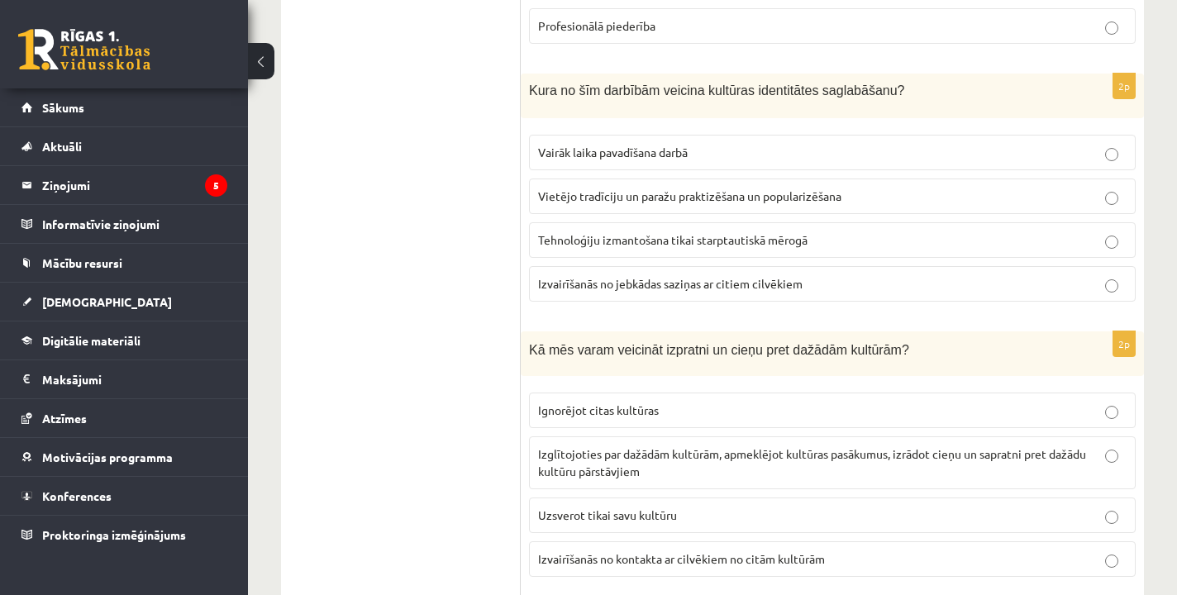
scroll to position [1060, 0]
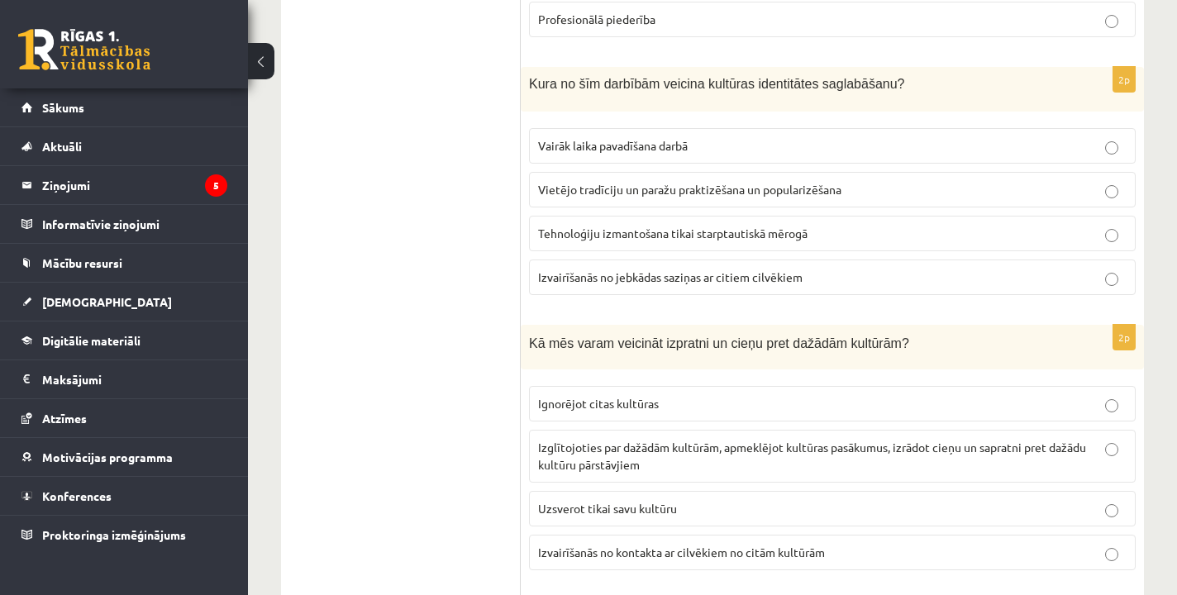
click at [658, 182] on span "Vietējo tradīciju un paražu praktizēšana un popularizēšana" at bounding box center [689, 189] width 303 height 15
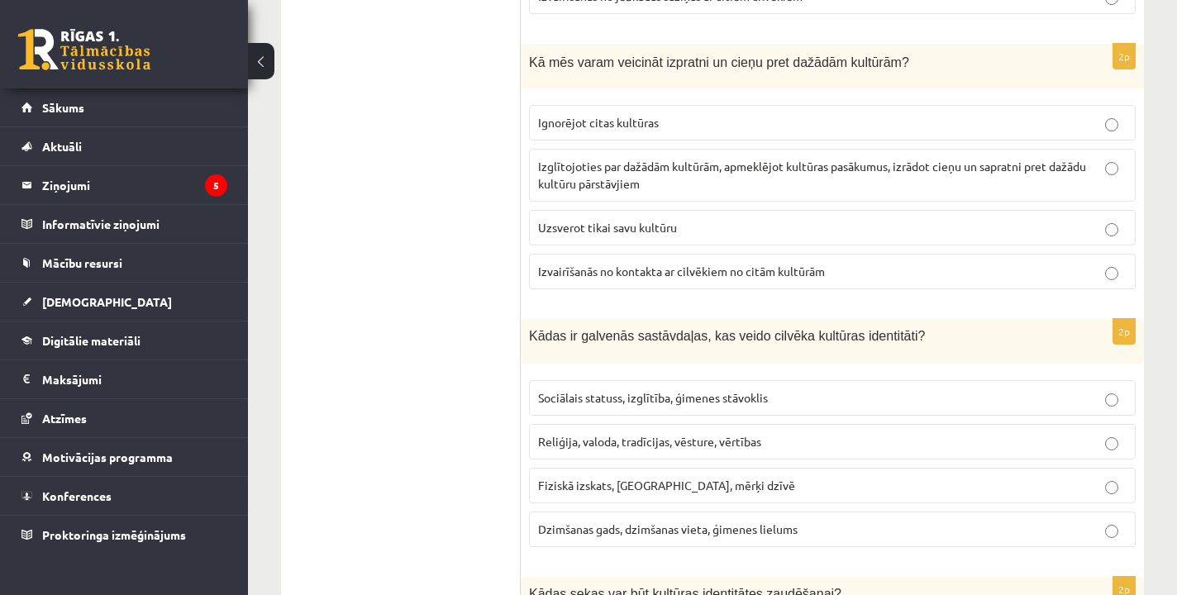
scroll to position [1342, 0]
click at [689, 157] on p "Izglītojoties par dažādām kultūrām, apmeklējot kultūras pasākumus, izrādot cieņ…" at bounding box center [832, 174] width 588 height 35
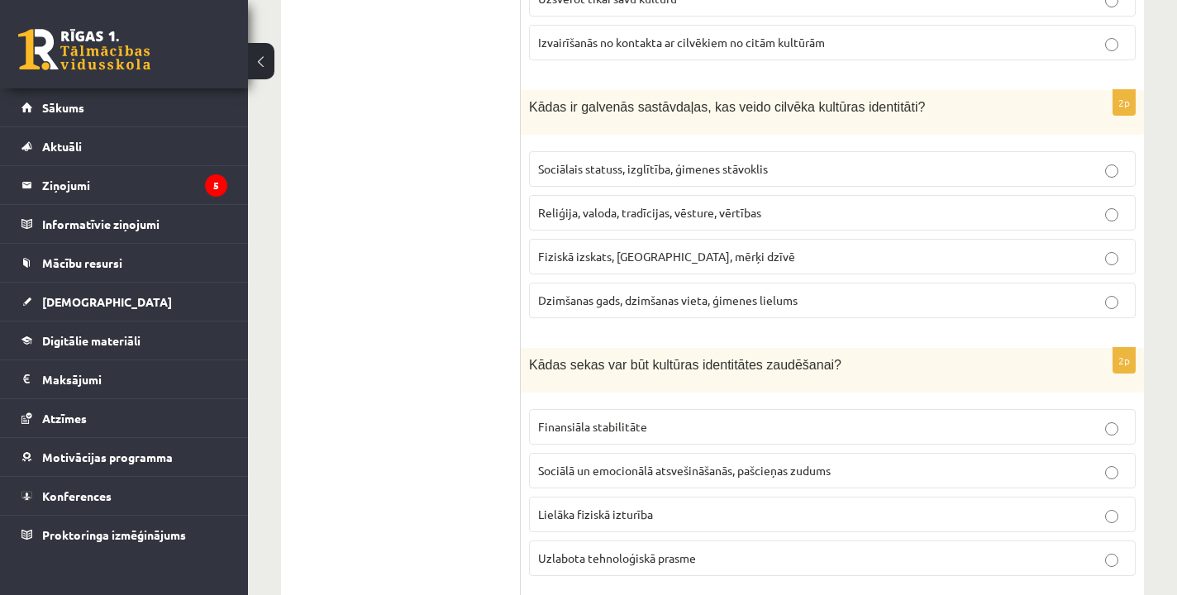
scroll to position [1577, 0]
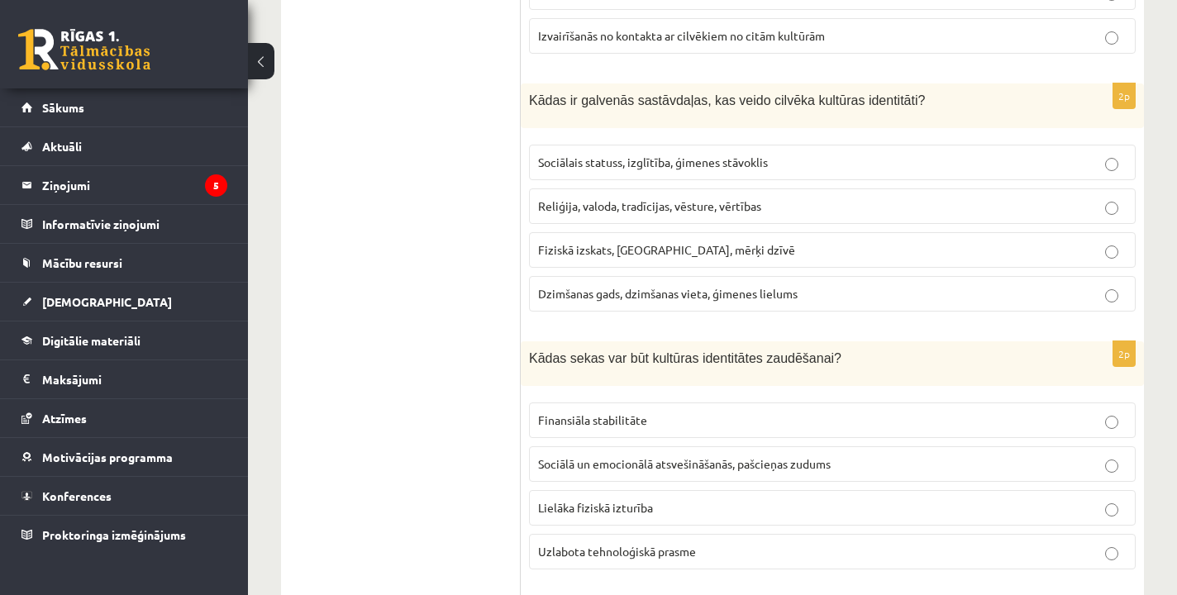
click at [657, 195] on label "Reliģija, valoda, tradīcijas, vēsture, vērtības" at bounding box center [832, 206] width 607 height 36
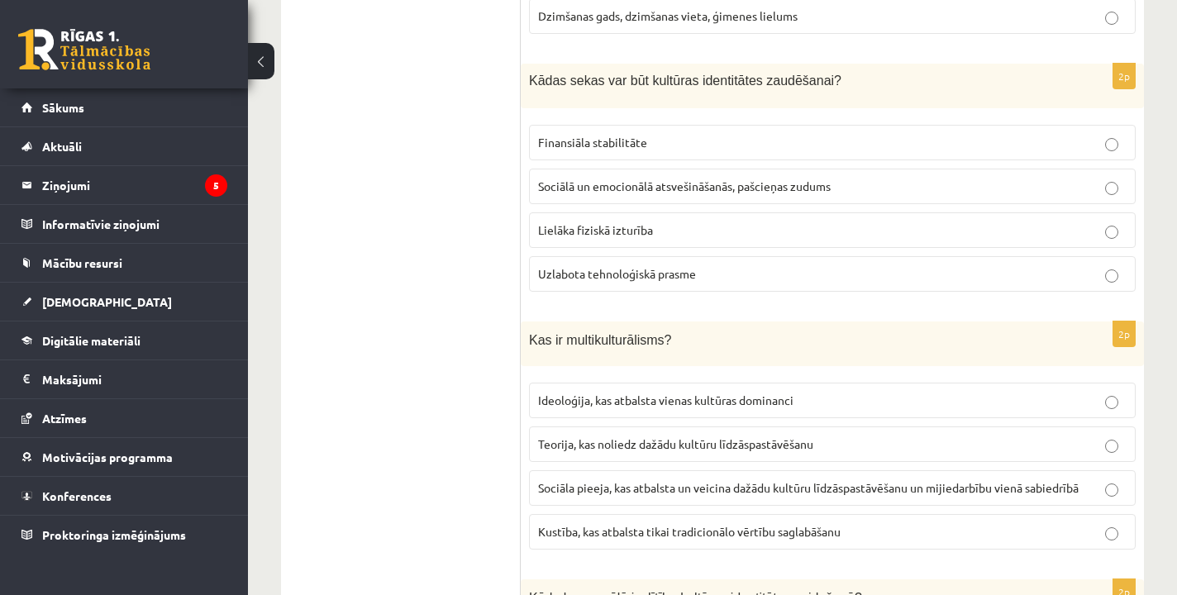
scroll to position [1850, 0]
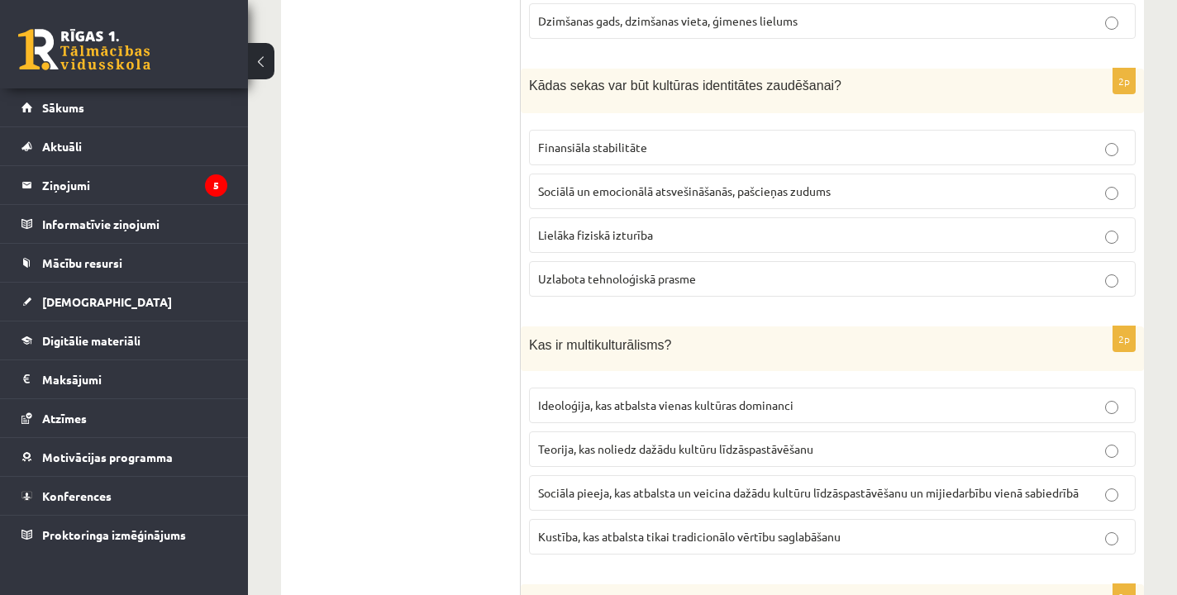
click at [684, 183] on span "Sociālā un emocionālā atsvešināšanās, pašcieņas zudums" at bounding box center [684, 190] width 293 height 15
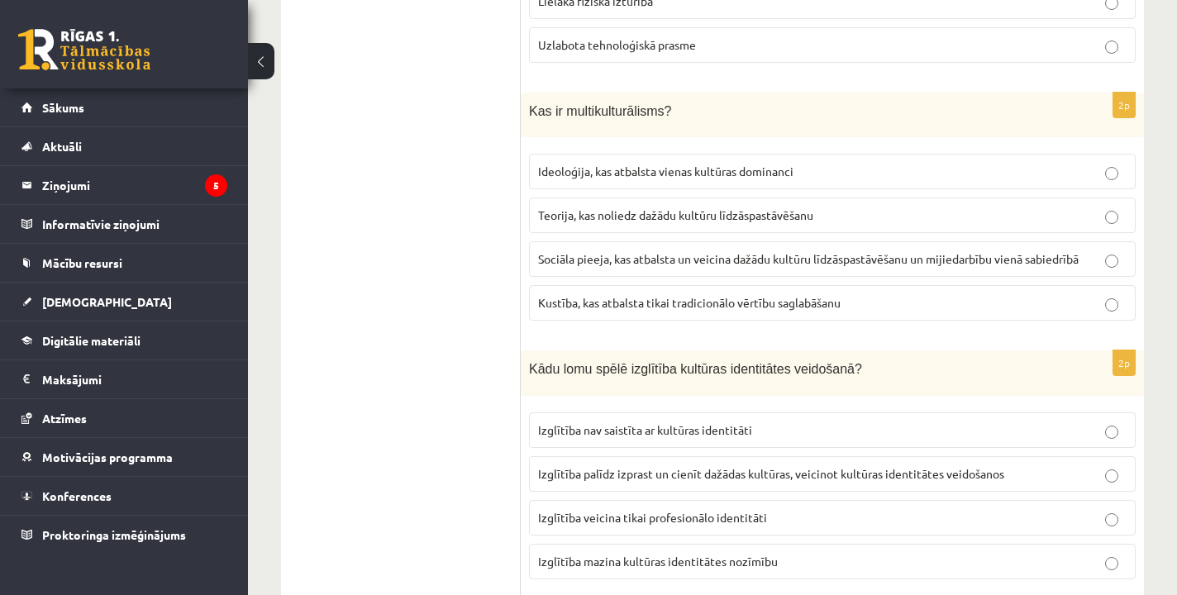
scroll to position [2102, 0]
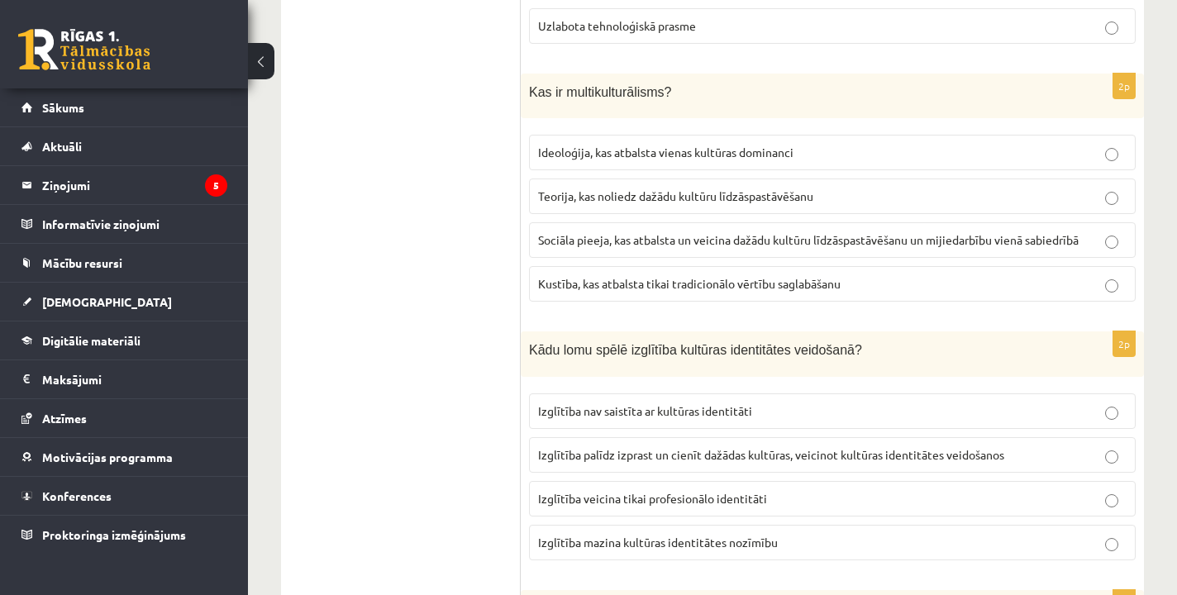
click at [636, 232] on span "Sociāla pieeja, kas atbalsta un veicina dažādu kultūru līdzāspastāvēšanu un mij…" at bounding box center [808, 239] width 540 height 15
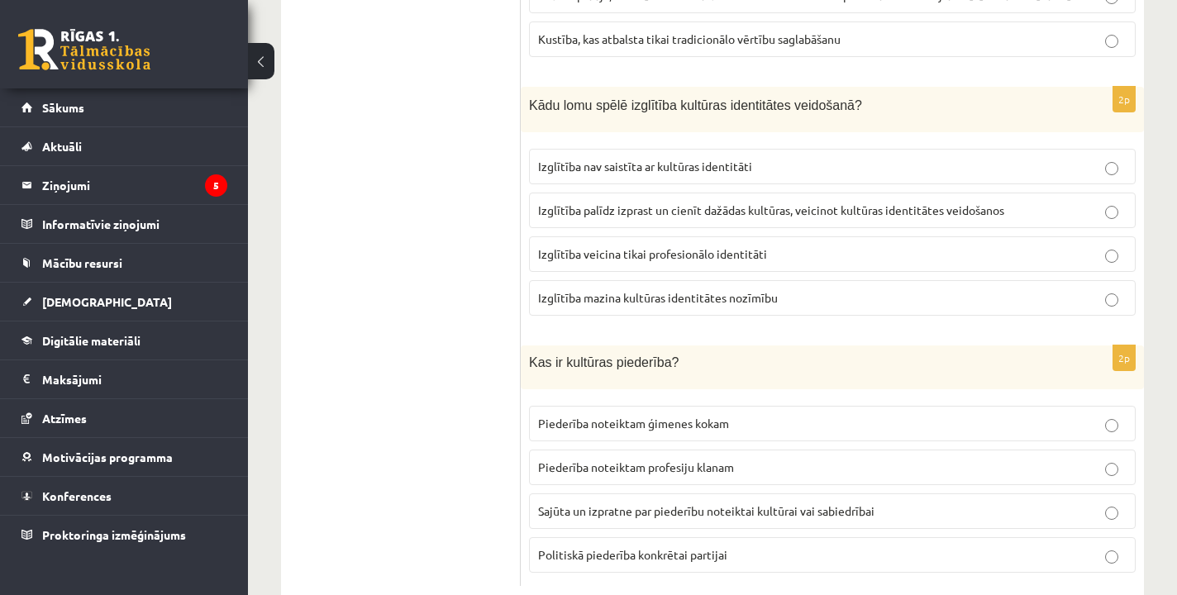
scroll to position [2349, 0]
click at [759, 201] on span "Izglītība palīdz izprast un cienīt dažādas kultūras, veicinot kultūras identitā…" at bounding box center [771, 208] width 466 height 15
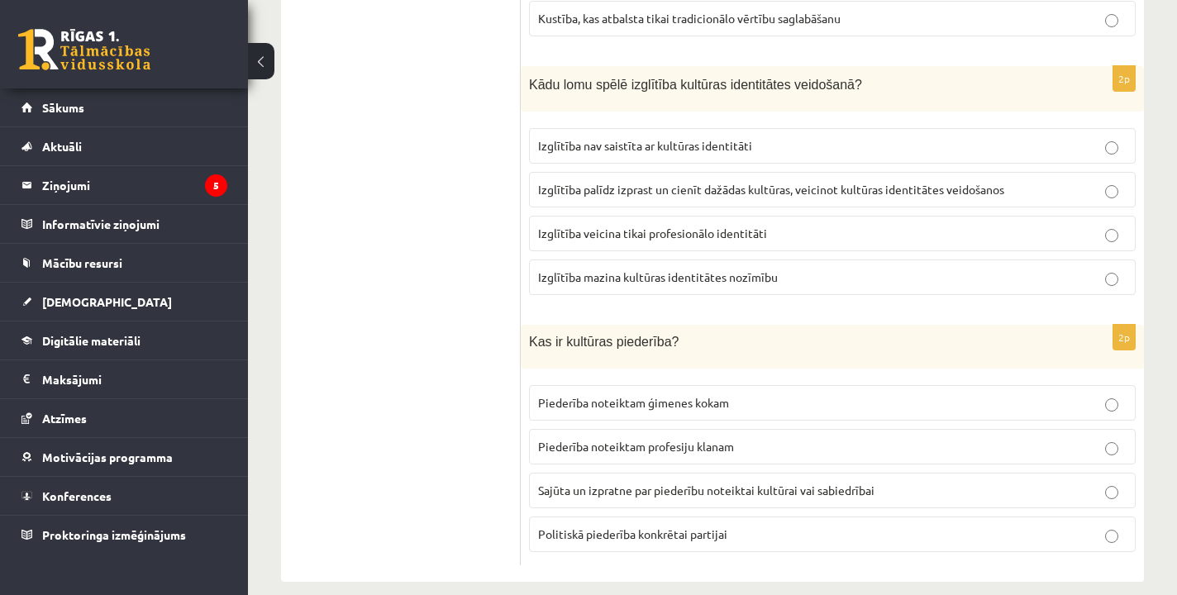
scroll to position [2367, 0]
click at [659, 474] on label "Sajūta un izpratne par piederību noteiktai kultūrai vai sabiedrībai" at bounding box center [832, 492] width 607 height 36
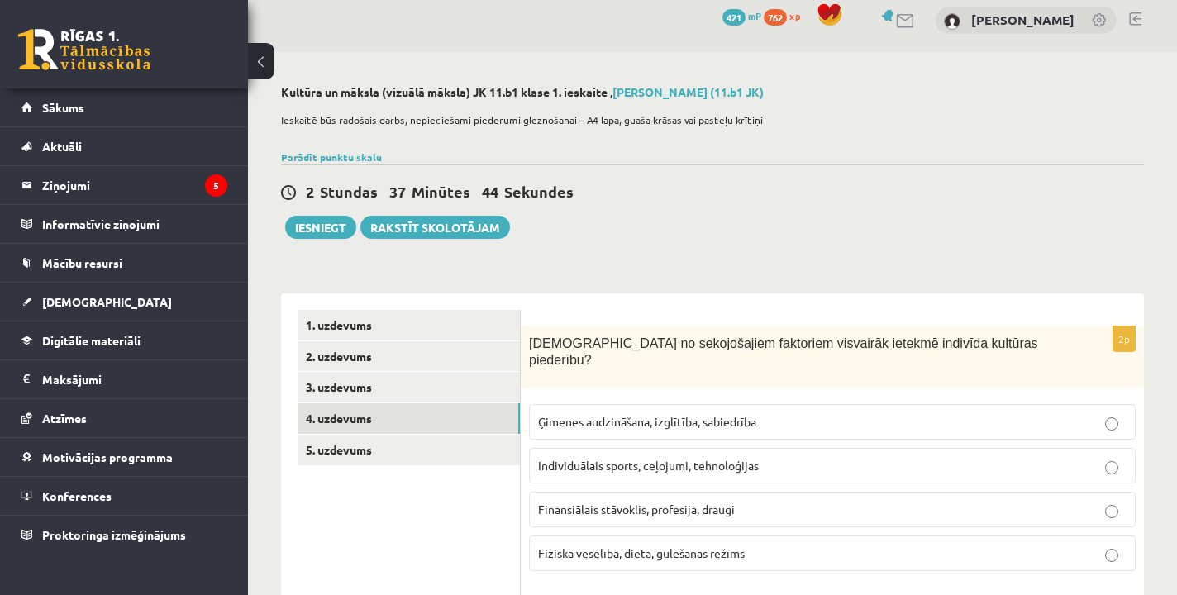
scroll to position [-2, 0]
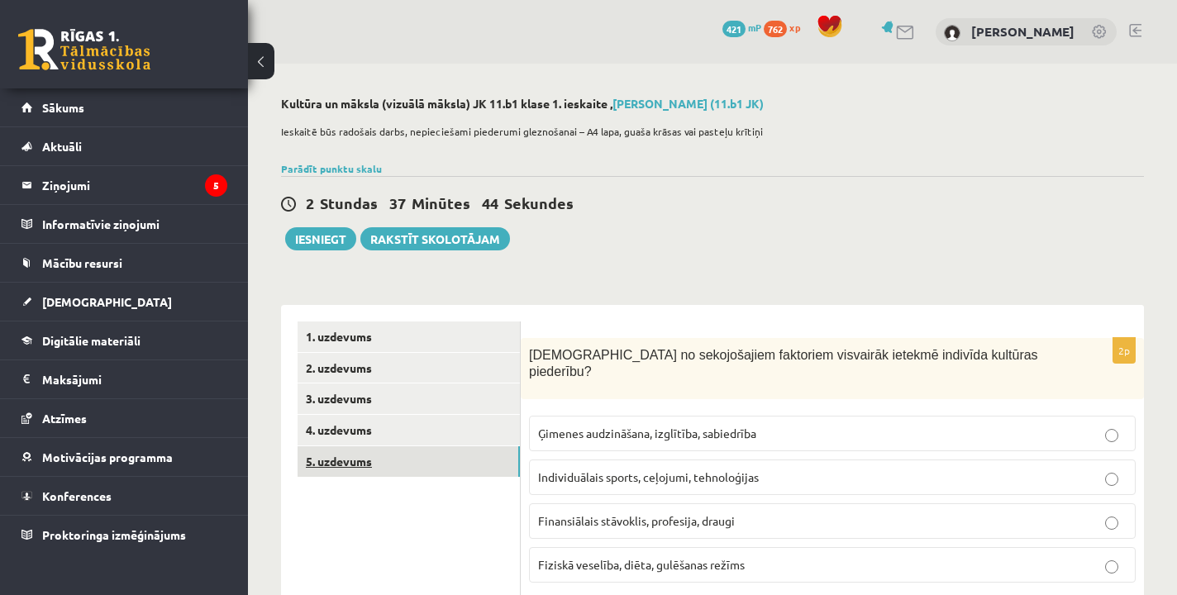
click at [381, 464] on link "5. uzdevums" at bounding box center [409, 461] width 222 height 31
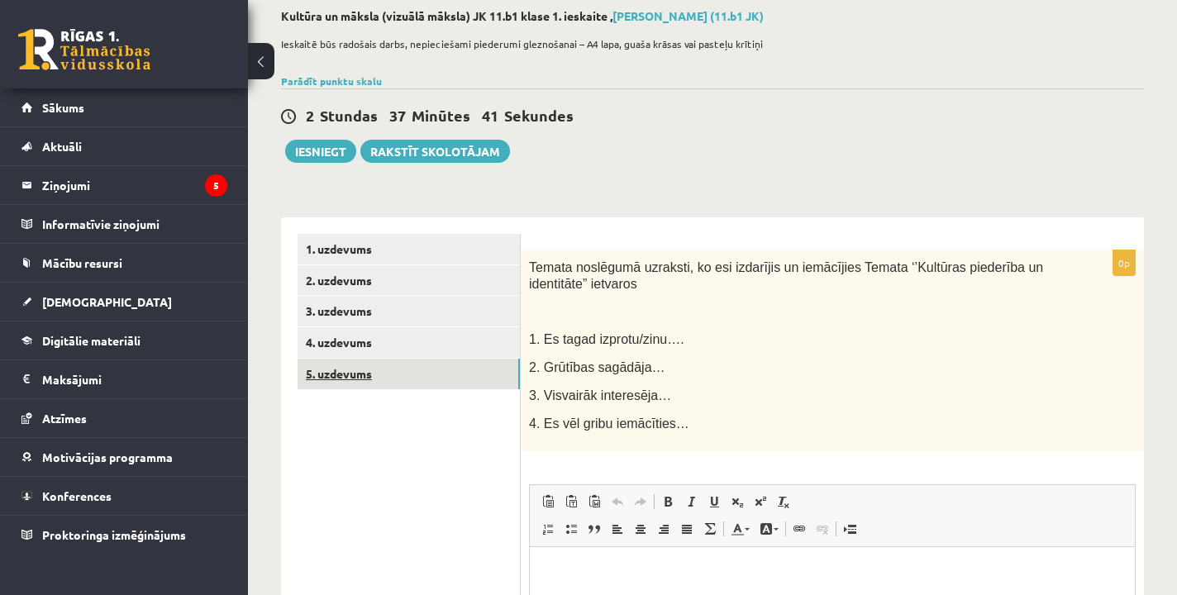
scroll to position [113, 0]
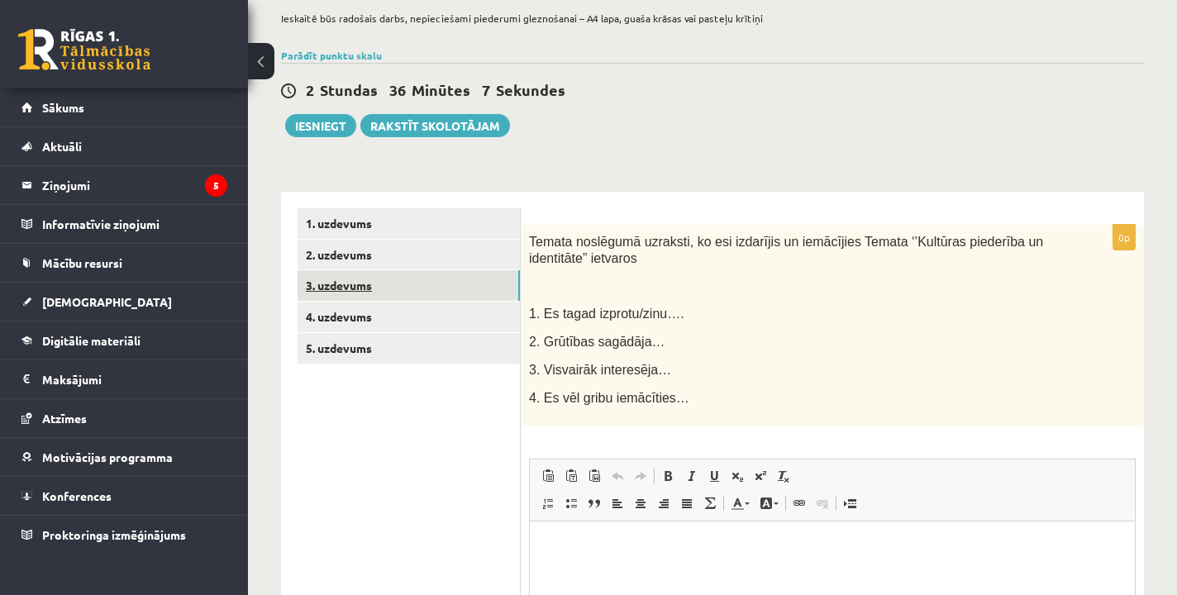
click at [422, 292] on link "3. uzdevums" at bounding box center [409, 285] width 222 height 31
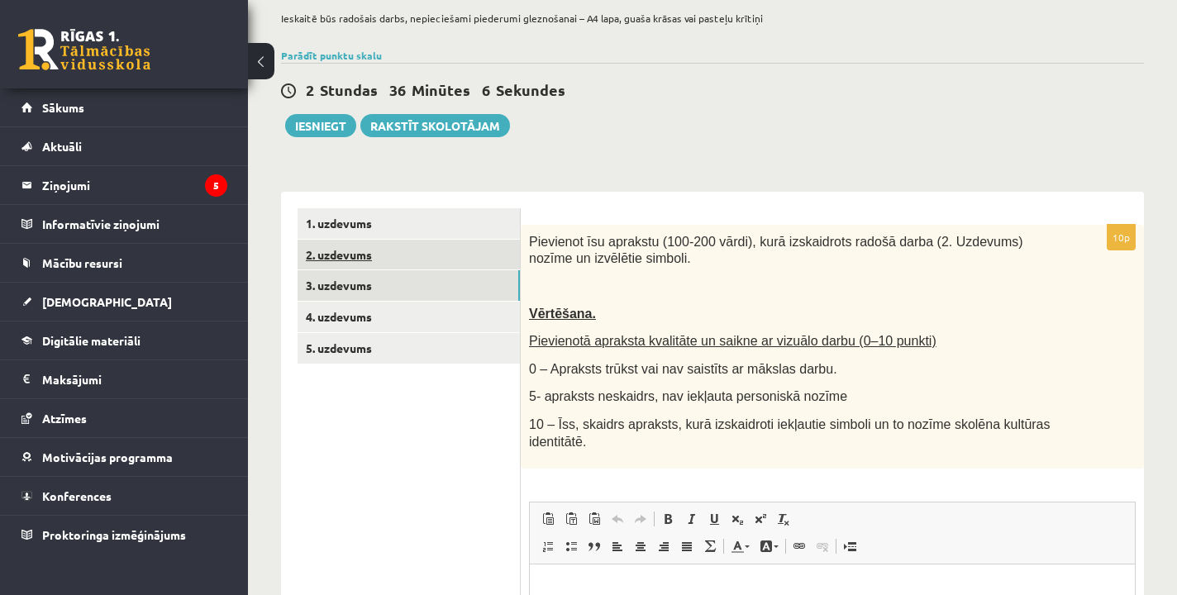
scroll to position [0, 0]
click at [391, 254] on link "2. uzdevums" at bounding box center [409, 255] width 222 height 31
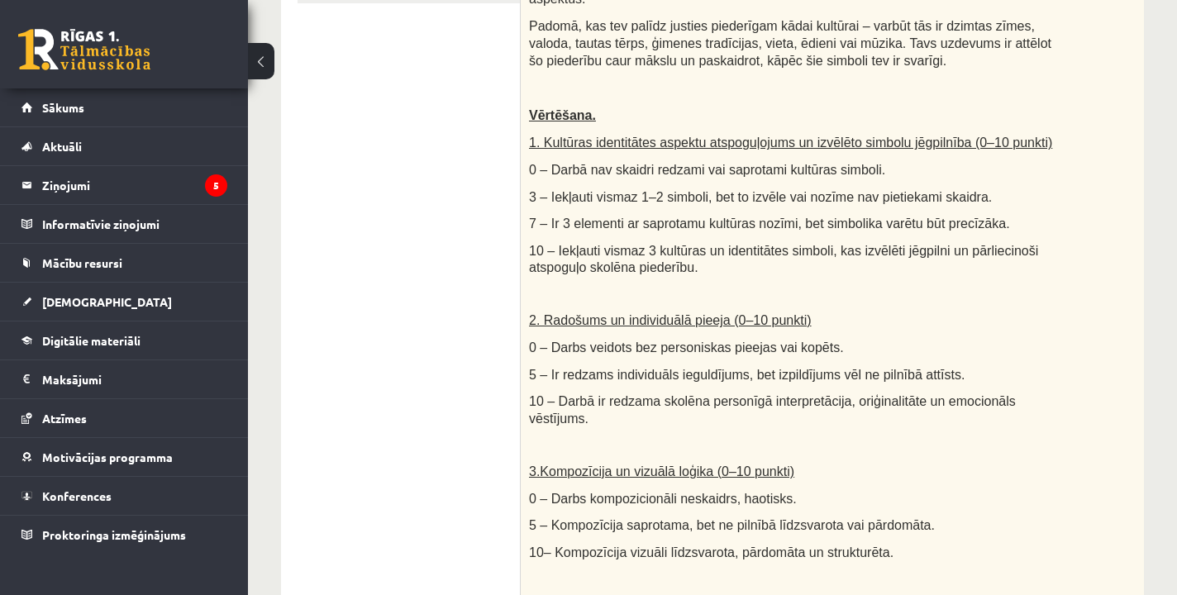
scroll to position [476, 0]
